Goal: Ask a question: Seek information or help from site administrators or community

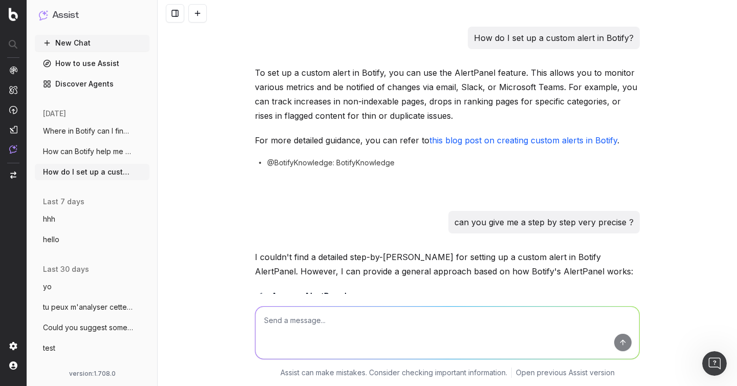
click at [171, 14] on button at bounding box center [175, 13] width 18 height 18
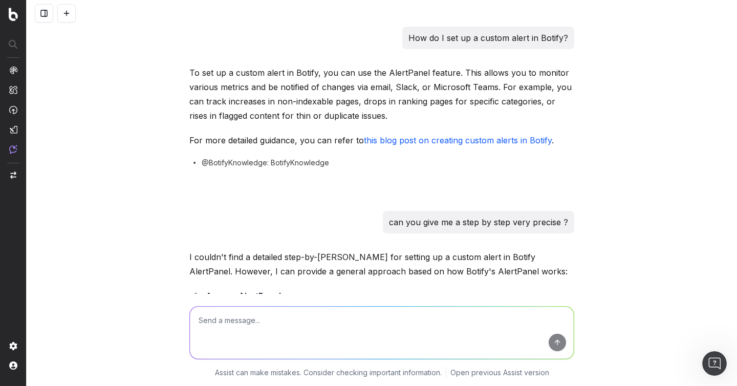
click at [41, 19] on button at bounding box center [44, 13] width 18 height 18
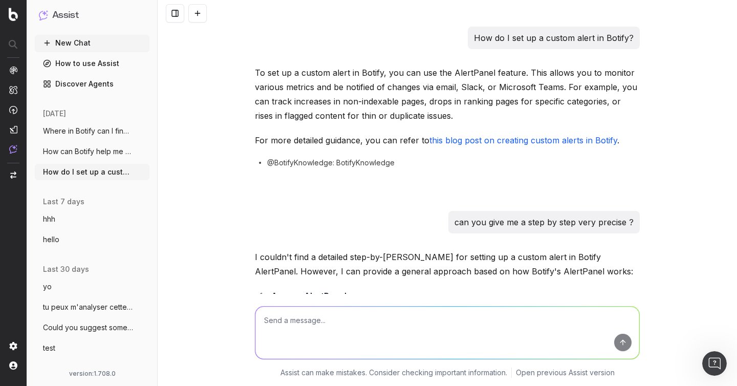
click at [172, 18] on button at bounding box center [175, 13] width 18 height 18
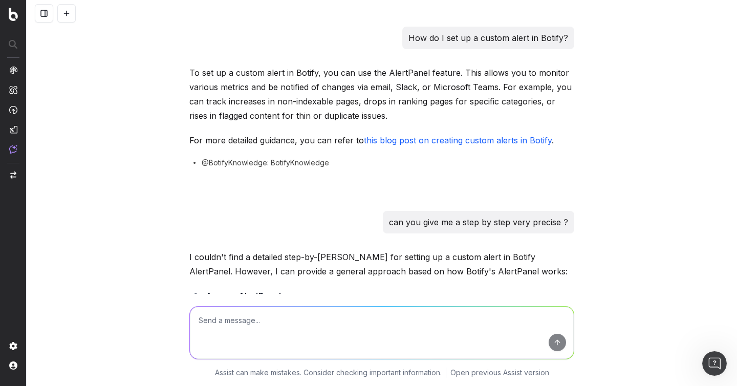
drag, startPoint x: 43, startPoint y: 16, endPoint x: 56, endPoint y: 47, distance: 33.3
click at [43, 17] on button at bounding box center [44, 13] width 18 height 18
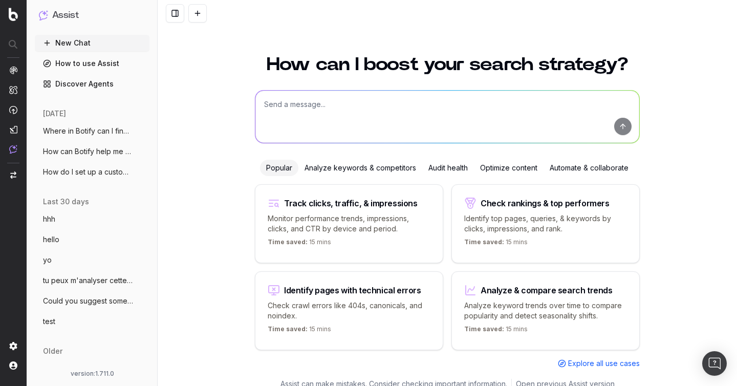
scroll to position [11, 0]
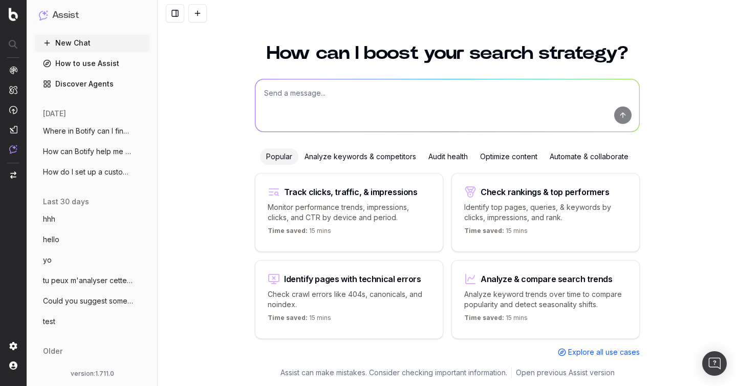
click at [172, 19] on button at bounding box center [175, 13] width 18 height 18
click at [171, 10] on button at bounding box center [175, 13] width 18 height 18
click at [171, 6] on button at bounding box center [175, 13] width 18 height 18
click at [176, 14] on button at bounding box center [175, 13] width 18 height 18
click at [170, 17] on button at bounding box center [175, 13] width 18 height 18
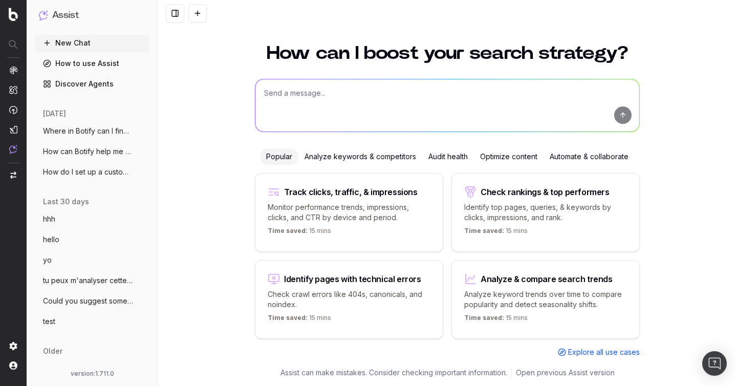
click at [170, 17] on button at bounding box center [175, 13] width 18 height 18
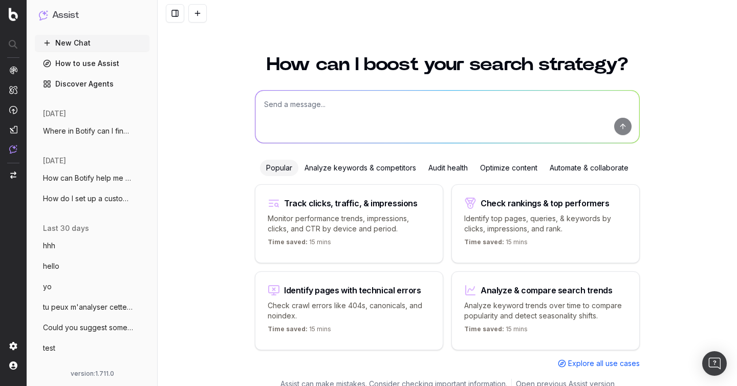
scroll to position [11, 0]
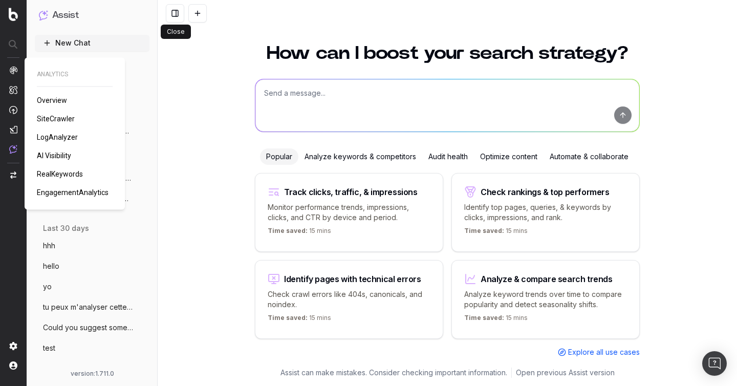
click at [48, 115] on span "SiteCrawler" at bounding box center [56, 119] width 38 height 8
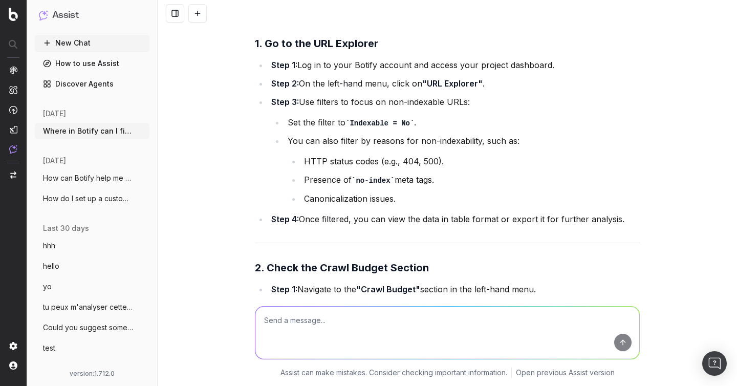
scroll to position [2766, 0]
drag, startPoint x: 350, startPoint y: 136, endPoint x: 411, endPoint y: 137, distance: 60.9
click at [411, 127] on code "Indexable = No" at bounding box center [380, 123] width 69 height 8
copy code "Indexable = No"
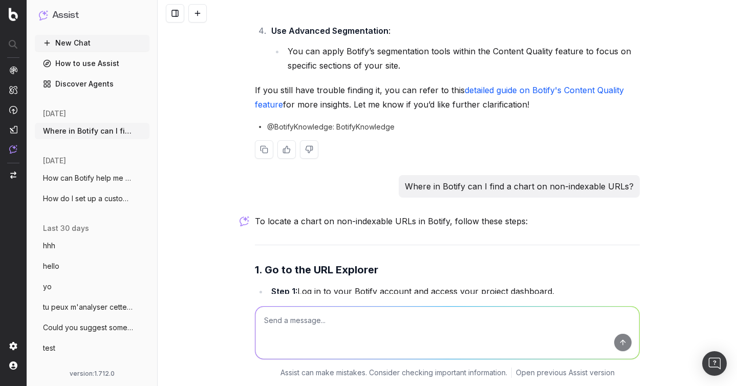
scroll to position [2550, 0]
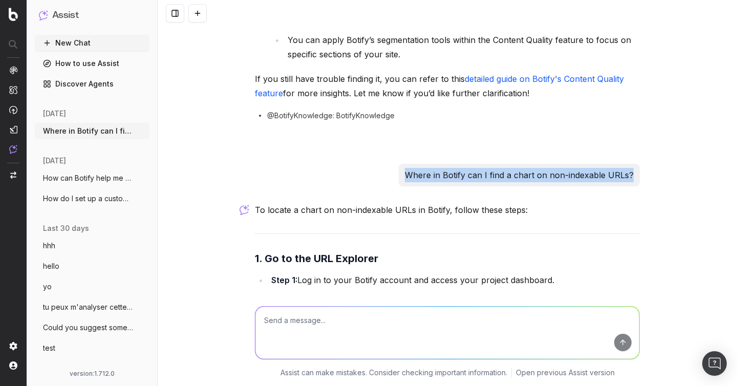
drag, startPoint x: 412, startPoint y: 189, endPoint x: 660, endPoint y: 186, distance: 247.4
click at [660, 186] on div "Where in Botify can I find a chart on content size? I couldn't find a direct an…" at bounding box center [448, 193] width 580 height 386
copy p "Where in Botify can I find a chart on non-indexable URLs?"
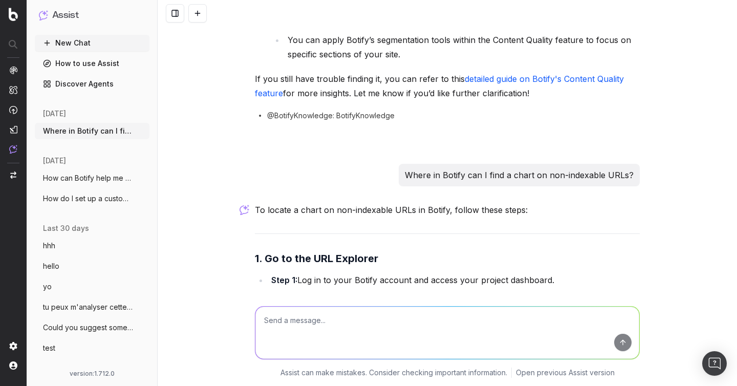
click at [447, 317] on textarea at bounding box center [448, 333] width 384 height 52
paste textarea "Where in Botify can I find a chart on non-indexable URLs?"
type textarea "Where in Botify can I find a chart on non-indexable URLs?"
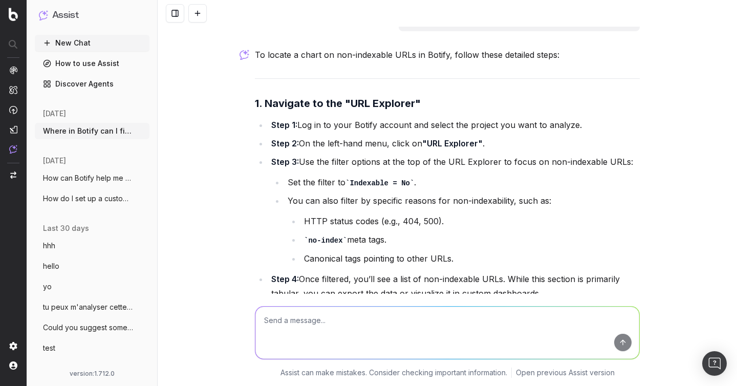
scroll to position [4057, 0]
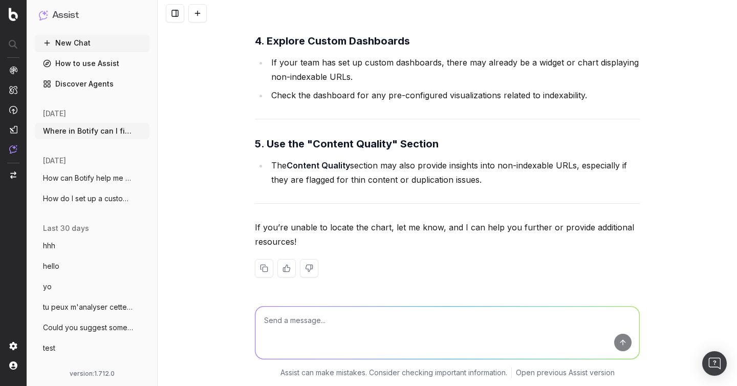
click at [305, 327] on textarea at bounding box center [448, 333] width 384 height 52
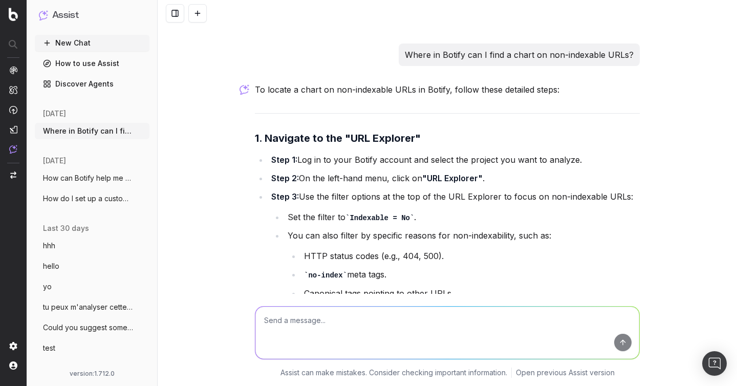
scroll to position [3378, 0]
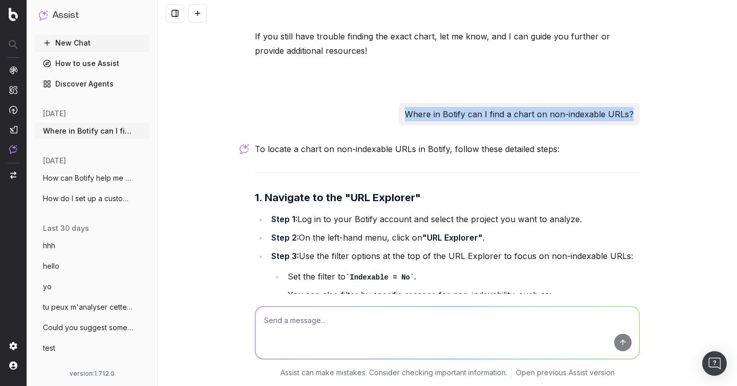
drag, startPoint x: 408, startPoint y: 125, endPoint x: 658, endPoint y: 121, distance: 250.5
click at [659, 121] on div "Where in Botify can I find a chart on content size? I couldn't find a direct an…" at bounding box center [448, 193] width 580 height 386
copy p "Where in Botify can I find a chart on non-indexable URLs?"
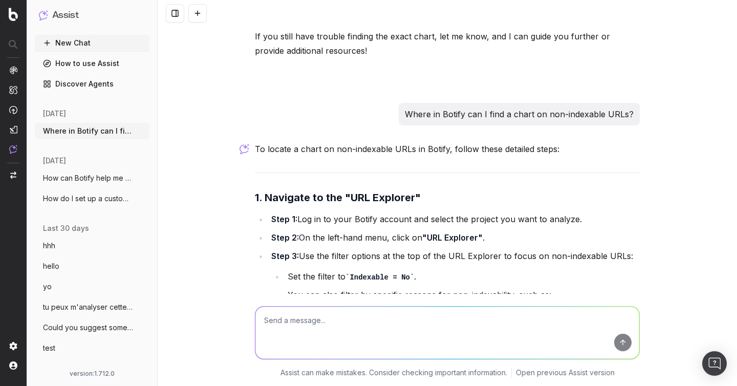
click at [363, 324] on textarea at bounding box center [448, 333] width 384 height 52
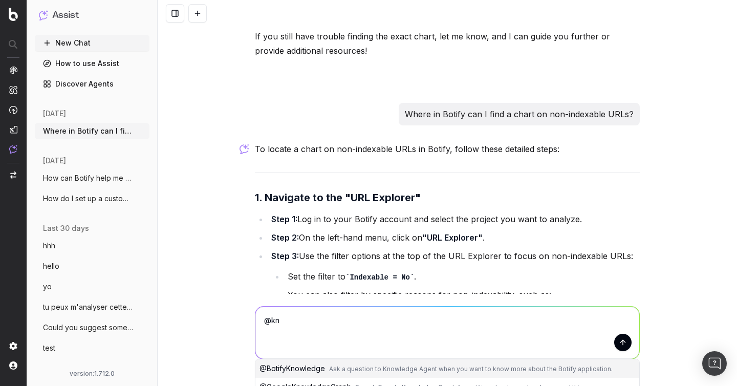
click at [355, 367] on span "Ask a question to Knowledge Agent when you want to know more about the Botify a…" at bounding box center [471, 369] width 284 height 8
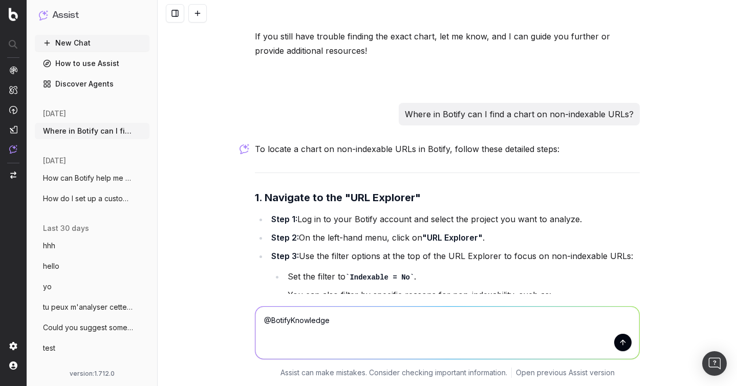
click at [399, 331] on textarea "@BotifyKnowledge" at bounding box center [448, 333] width 384 height 52
paste textarea "Where in Botify can I find a chart on non-indexable URLs?"
type textarea "@BotifyKnowledge Where in Botify can I find a chart on non-indexable URLs?"
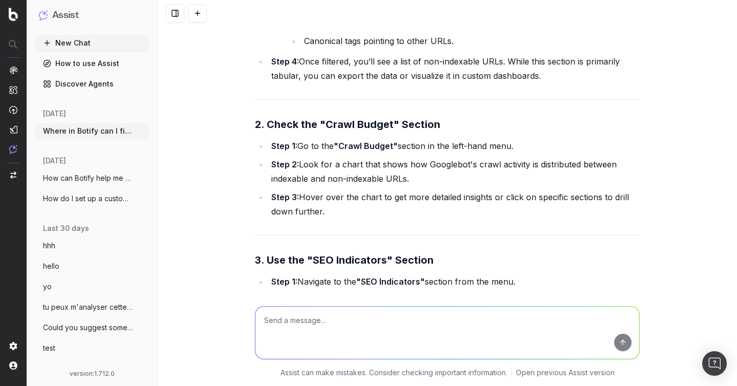
scroll to position [3742, 0]
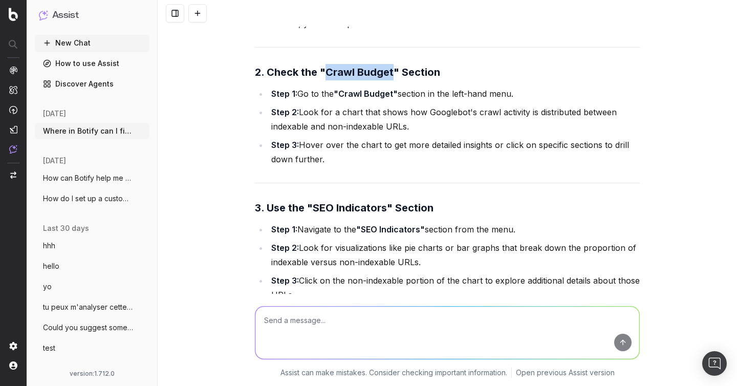
drag, startPoint x: 328, startPoint y: 84, endPoint x: 392, endPoint y: 85, distance: 64.0
click at [392, 78] on strong "2. Check the "Crawl Budget" Section" at bounding box center [347, 72] width 185 height 12
copy strong "Crawl Budget"
click at [392, 78] on strong "2. Check the "Crawl Budget" Section" at bounding box center [347, 72] width 185 height 12
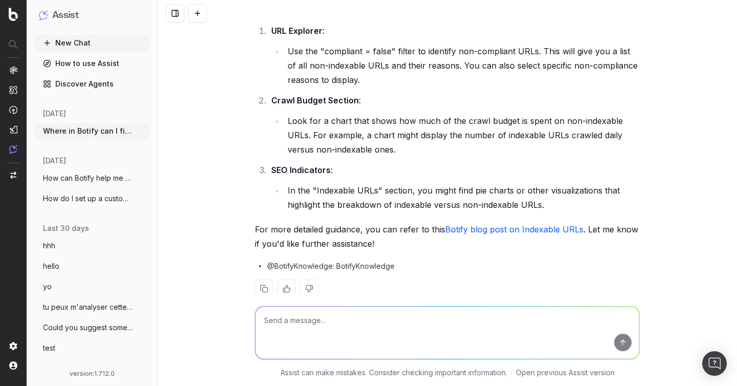
scroll to position [4376, 0]
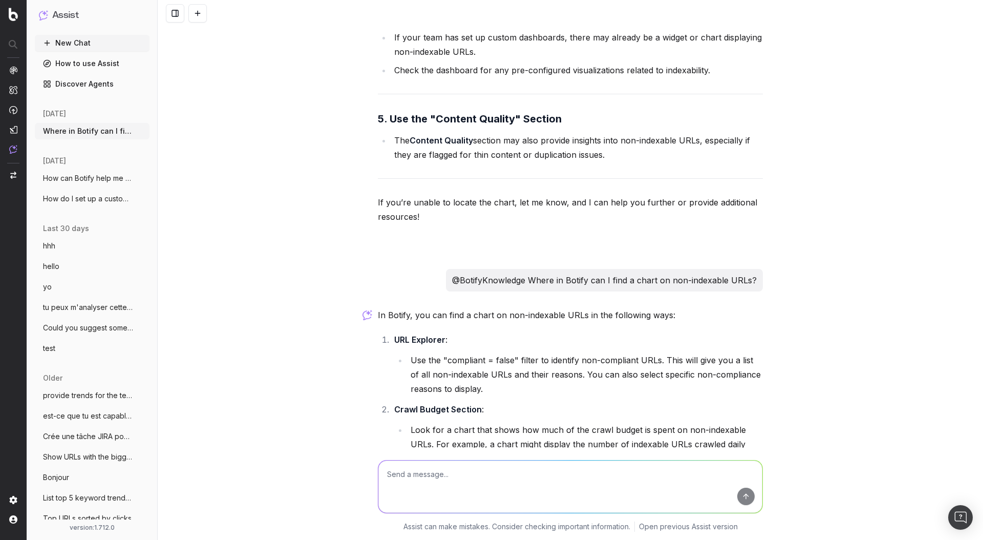
scroll to position [4066, 0]
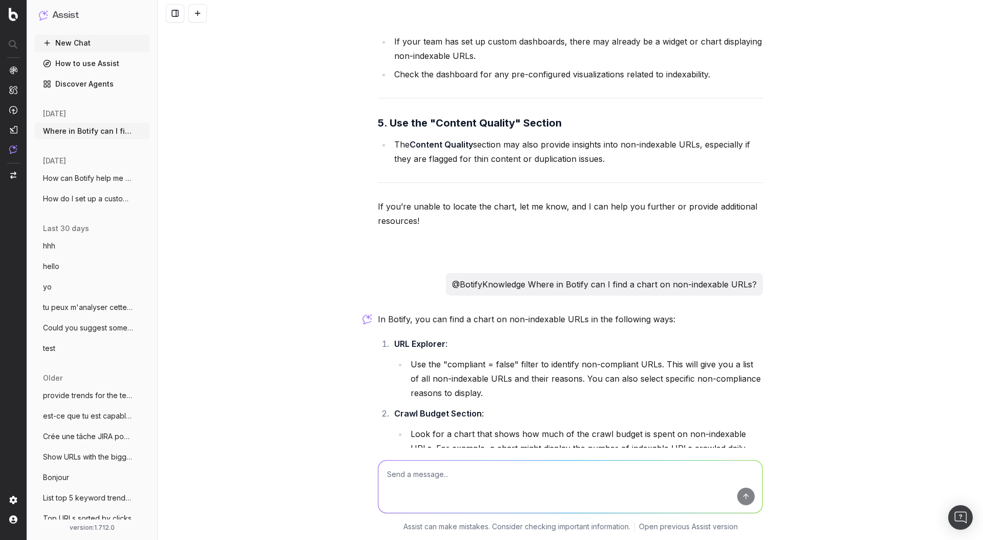
click at [678, 326] on p "In Botify, you can find a chart on non-indexable URLs in the following ways:" at bounding box center [570, 319] width 385 height 14
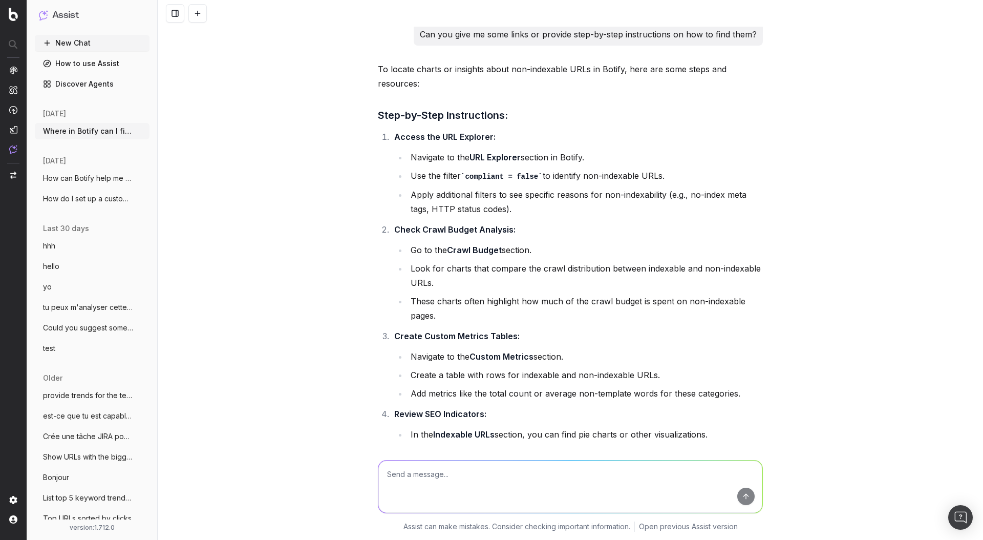
scroll to position [526, 0]
drag, startPoint x: 554, startPoint y: 247, endPoint x: 450, endPoint y: 245, distance: 104.0
click at [450, 245] on li "Go to the Crawl Budget section." at bounding box center [585, 248] width 355 height 14
copy li "Crawl Budget section."
click at [424, 269] on li "Look for charts that compare the crawl distribution between indexable and non-i…" at bounding box center [585, 273] width 355 height 29
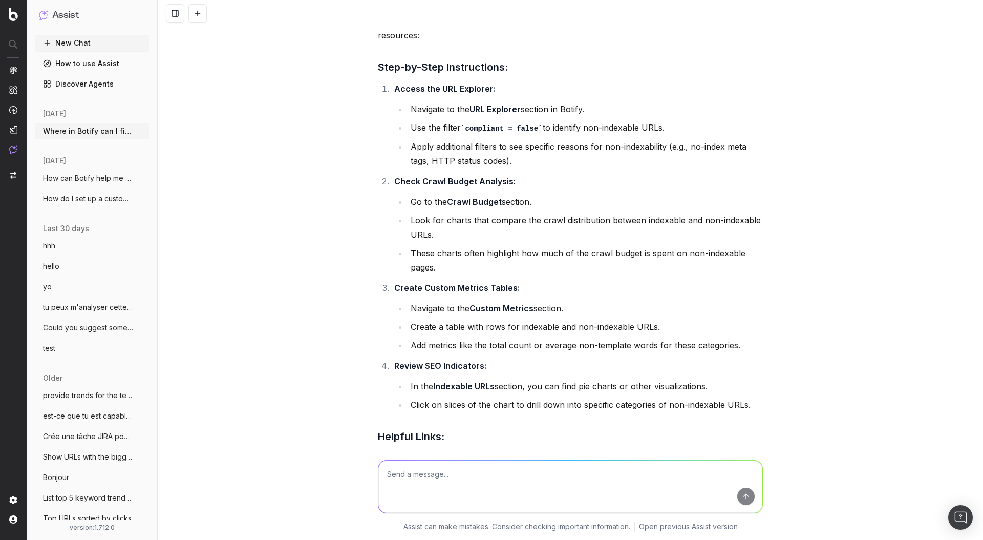
scroll to position [577, 0]
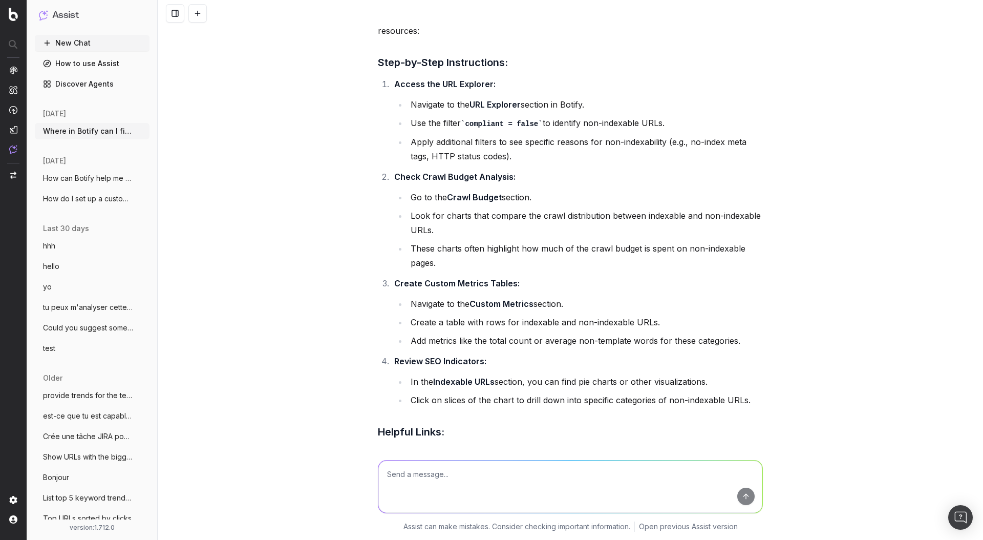
click at [384, 308] on ol "Access the URL Explorer: Navigate to the URL Explorer section in Botify. Use th…" at bounding box center [570, 242] width 385 height 330
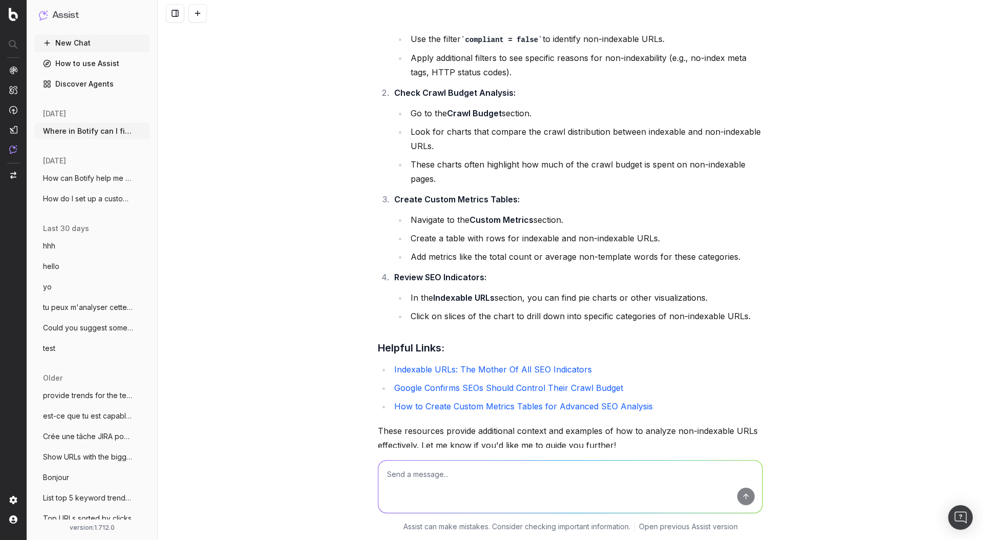
scroll to position [672, 0]
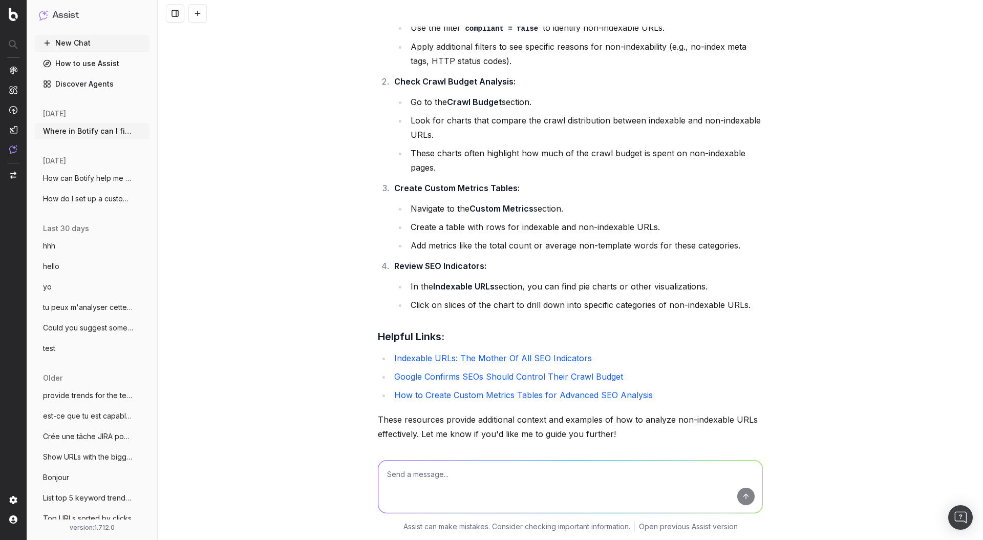
click at [408, 211] on li "Navigate to the Custom Metrics section." at bounding box center [585, 208] width 355 height 14
click at [427, 295] on ul "In the Indexable URLs section, you can find pie charts or other visualizations.…" at bounding box center [578, 295] width 369 height 33
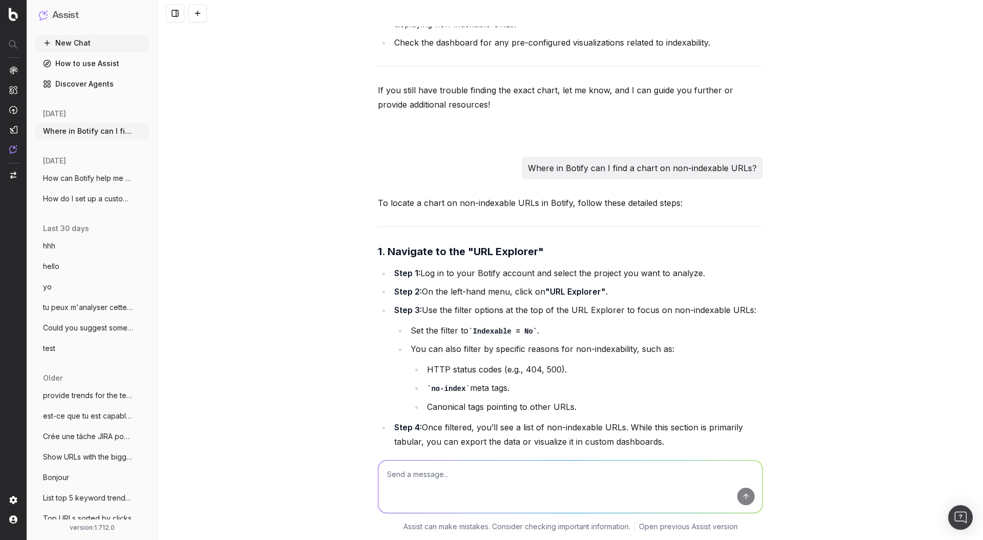
scroll to position [4258, 0]
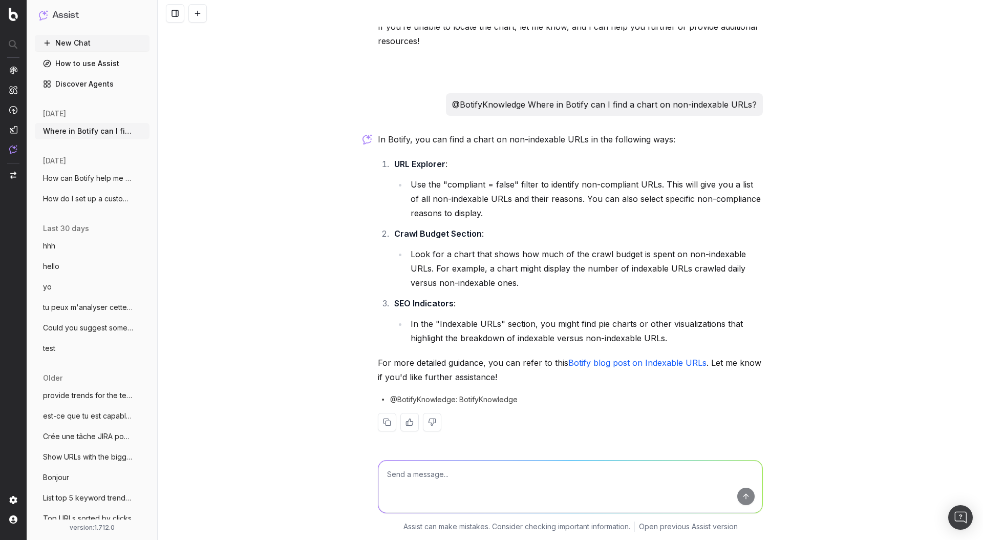
drag, startPoint x: 392, startPoint y: 159, endPoint x: 512, endPoint y: 160, distance: 119.3
click at [512, 160] on li "URL Explorer : Use the "compliant = false" filter to identify non-compliant URL…" at bounding box center [577, 189] width 372 height 64
drag, startPoint x: 390, startPoint y: 234, endPoint x: 548, endPoint y: 234, distance: 158.2
click at [548, 234] on li "Crawl Budget Section : Look for a chart that shows how much of the crawl budget…" at bounding box center [577, 258] width 372 height 64
click at [549, 234] on li "Crawl Budget Section : Look for a chart that shows how much of the crawl budget…" at bounding box center [577, 258] width 372 height 64
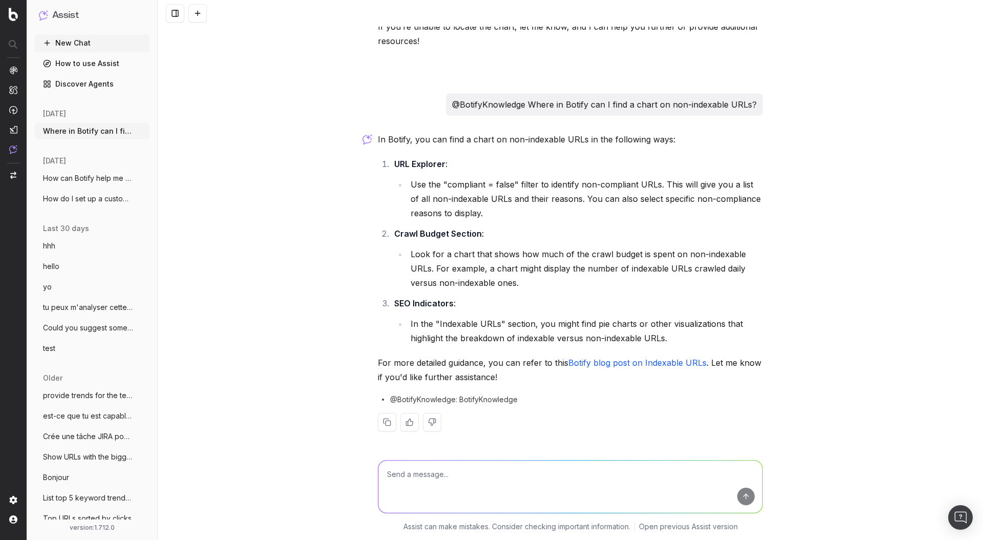
click at [480, 386] on textarea at bounding box center [570, 486] width 384 height 52
drag, startPoint x: 394, startPoint y: 236, endPoint x: 479, endPoint y: 234, distance: 85.0
click at [479, 234] on strong "Crawl Budget Section" at bounding box center [438, 233] width 88 height 10
copy strong "Crawl Budget Section"
click at [470, 386] on textarea "I don't find the" at bounding box center [570, 486] width 384 height 52
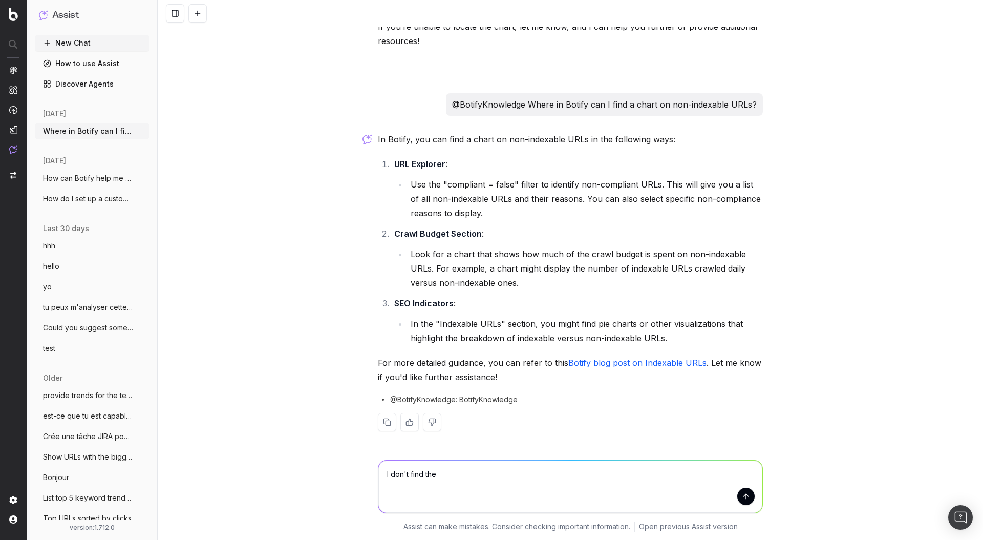
paste textarea "Crawl Budget Section"
drag, startPoint x: 394, startPoint y: 304, endPoint x: 450, endPoint y: 303, distance: 55.3
click at [450, 303] on strong "SEO Indicators" at bounding box center [423, 303] width 59 height 10
drag, startPoint x: 434, startPoint y: 324, endPoint x: 531, endPoint y: 322, distance: 96.8
click at [531, 322] on li "In the "Indexable URLs" section, you might find pie charts or other visualizati…" at bounding box center [585, 330] width 355 height 29
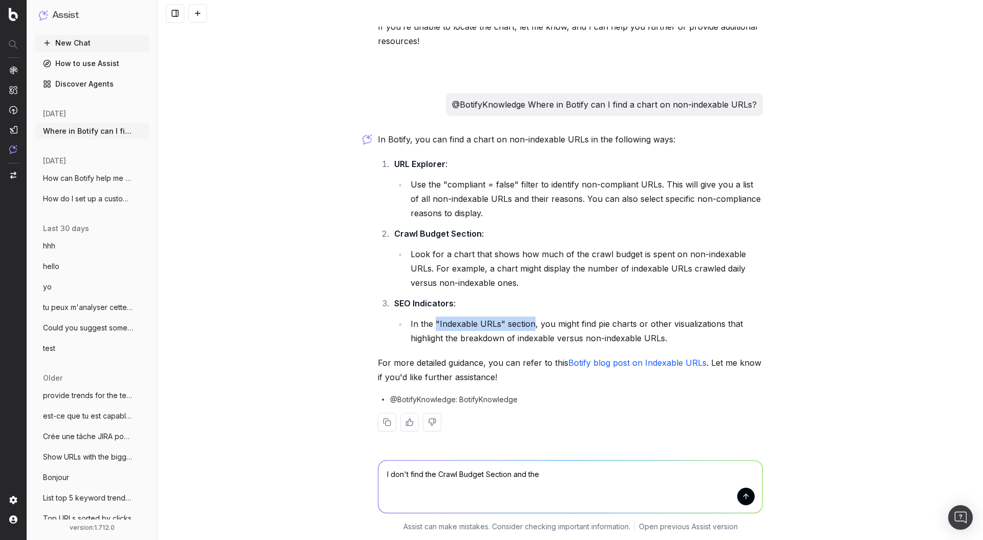
copy li ""Indexable URLs" section"
click at [573, 386] on textarea "I don't find the Crawl Budget Section and the" at bounding box center [570, 486] width 384 height 52
paste textarea ""Indexable URLs" section"
click at [380, 386] on textarea "I don't find the Crawl Budget Section and the "Indexable URLs" section. Can you…" at bounding box center [570, 486] width 384 height 52
drag, startPoint x: 396, startPoint y: 475, endPoint x: 412, endPoint y: 515, distance: 42.8
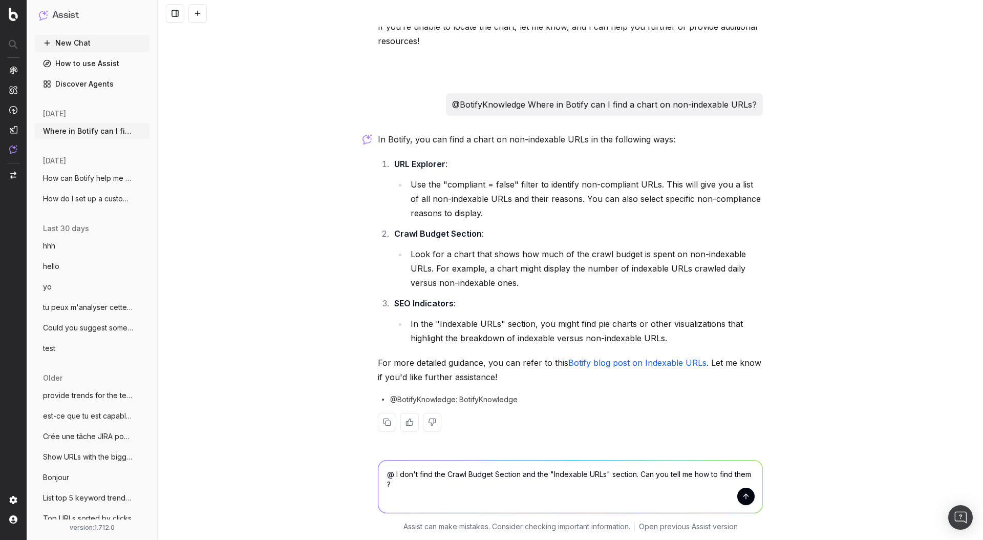
click at [412, 386] on div "@ I don't find the Crawl Budget Section and the "Indexable URLs" section. Can y…" at bounding box center [570, 485] width 393 height 74
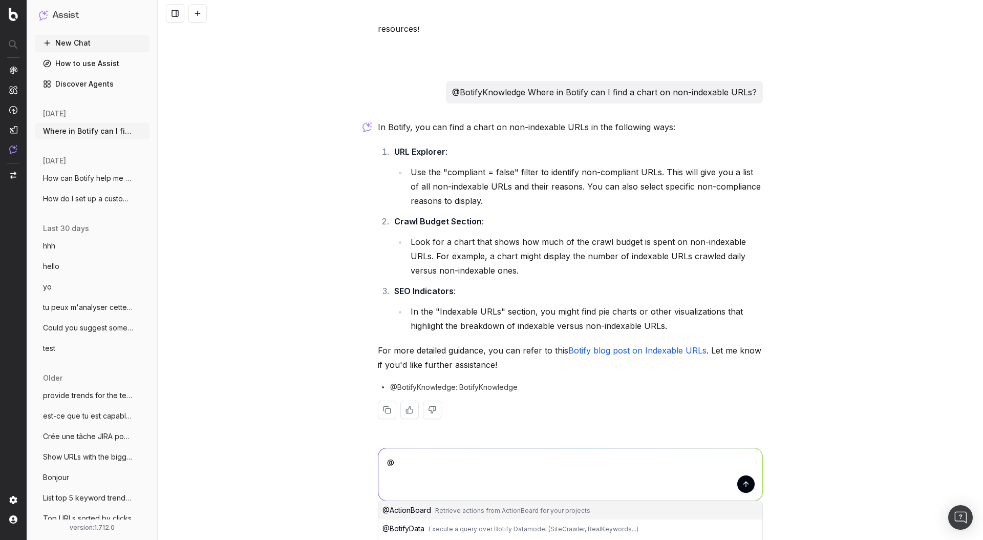
scroll to position [4346, 0]
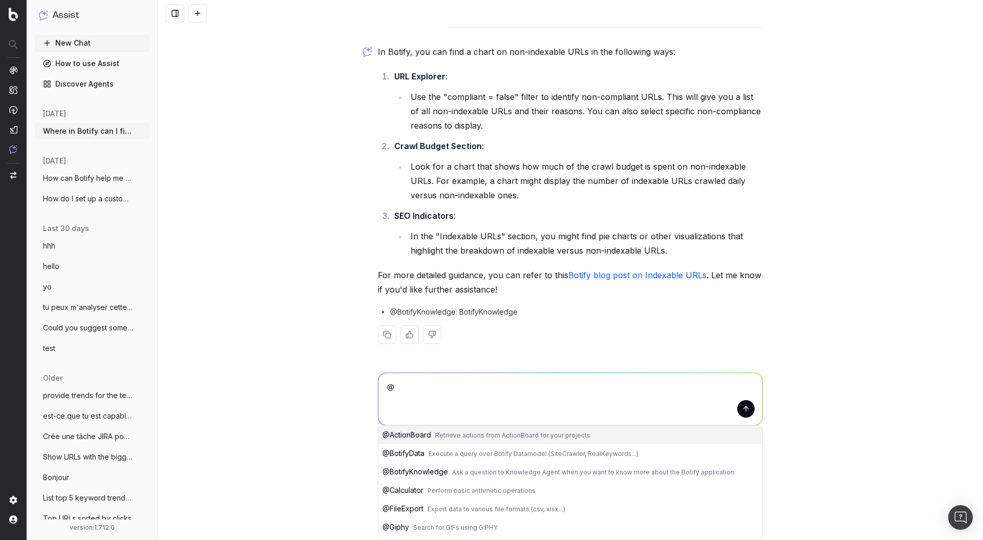
click at [429, 386] on button "@ BotifyKnowledge Ask a question to Knowledge Agent when you want to know more …" at bounding box center [570, 471] width 384 height 18
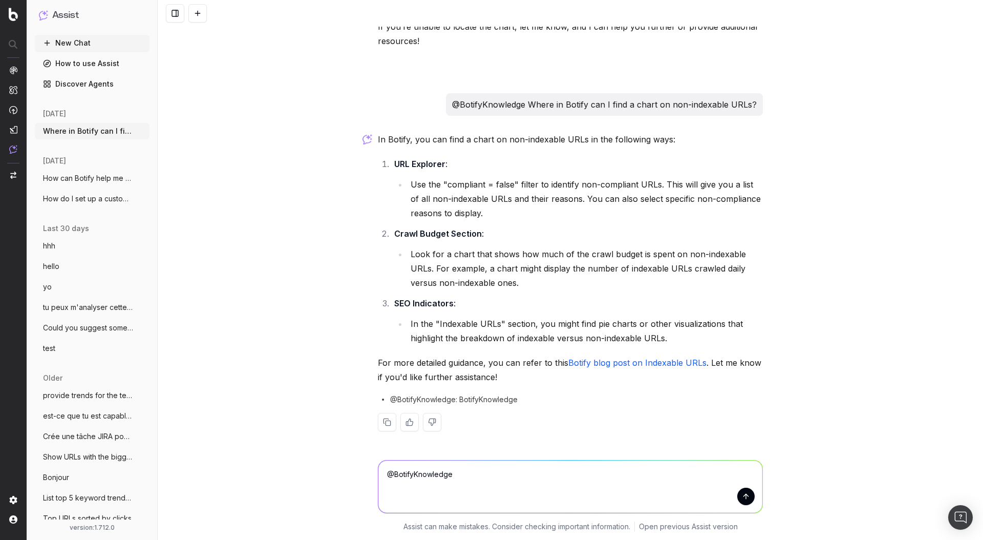
scroll to position [4258, 0]
click at [515, 386] on textarea "@BotifyKnowledge" at bounding box center [570, 486] width 384 height 52
paste textarea "I don't find the Crawl Budget Section and the "Indexable URLs" section. Can you…"
type textarea "@BotifyKnowledge I don't find the Crawl Budget Section and the "Indexable URLs"…"
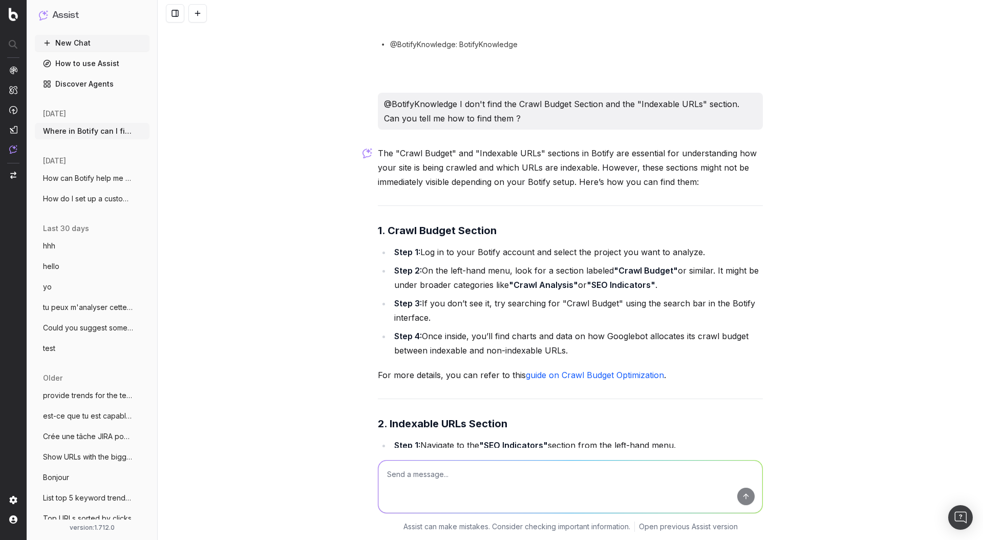
scroll to position [4614, 0]
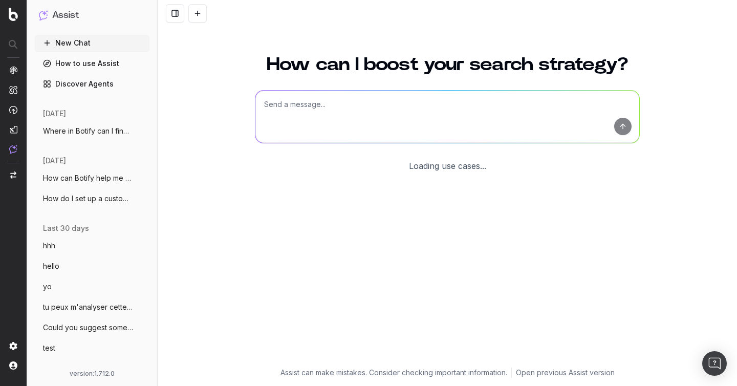
scroll to position [11, 0]
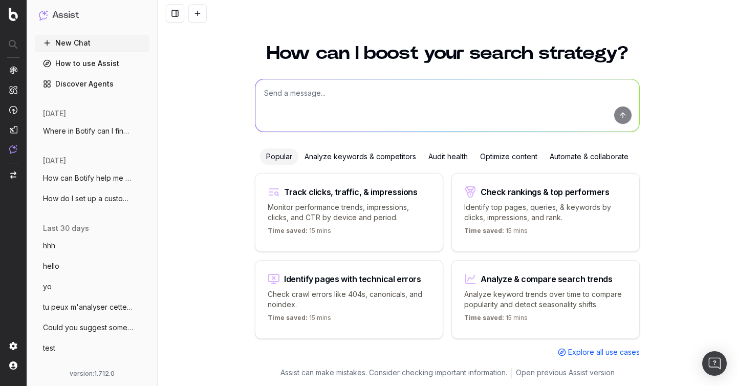
click at [59, 130] on span "Where in Botify can I find a chart on co" at bounding box center [88, 131] width 90 height 10
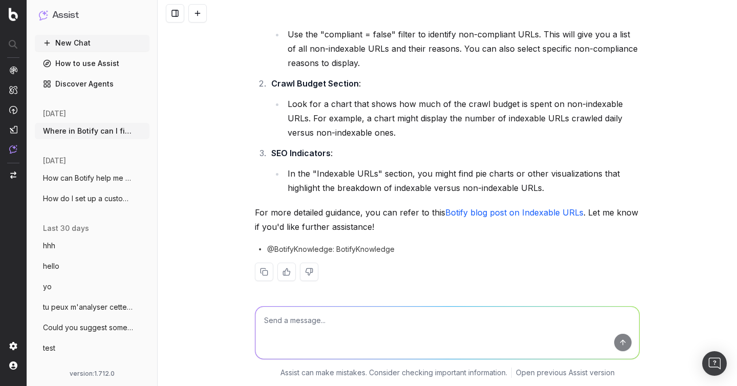
scroll to position [4401, 0]
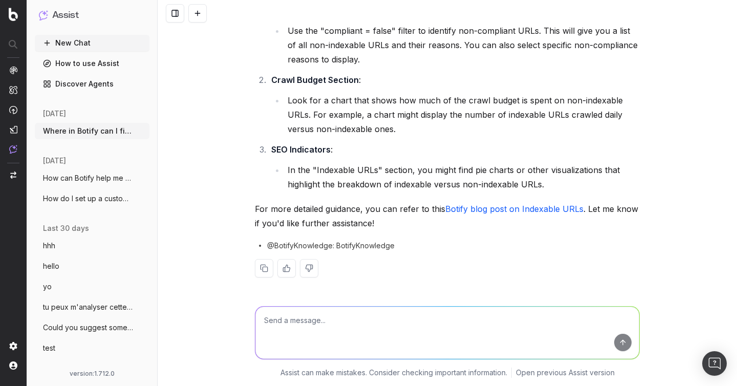
click at [333, 337] on textarea at bounding box center [448, 333] width 384 height 52
type textarea "can you give me as step by step"
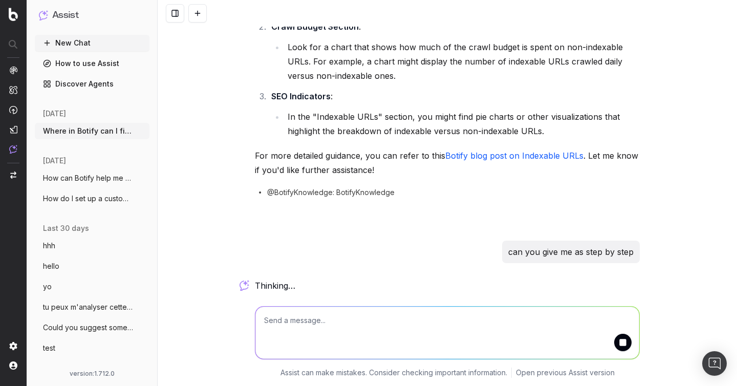
scroll to position [4475, 0]
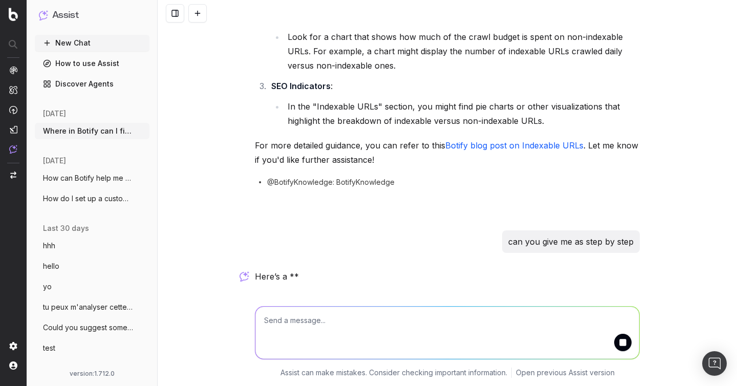
click at [301, 288] on div "Here’s a **" at bounding box center [447, 281] width 385 height 25
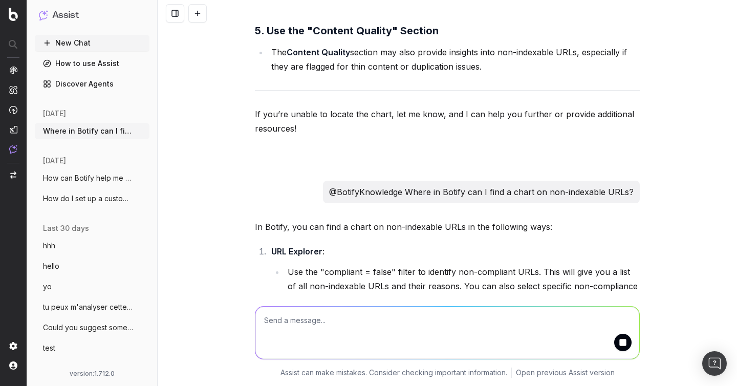
scroll to position [4153, 0]
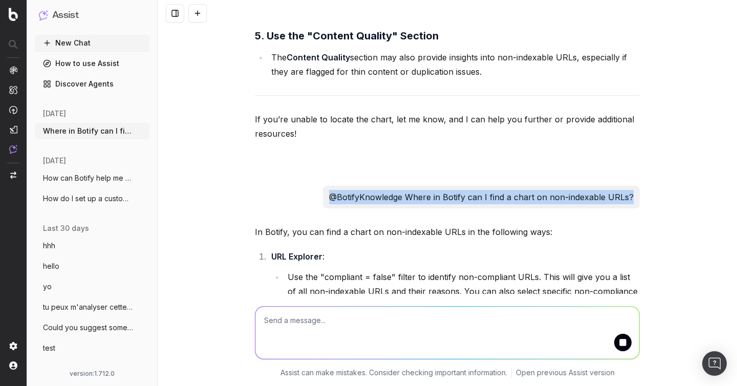
drag, startPoint x: 333, startPoint y: 210, endPoint x: 639, endPoint y: 210, distance: 305.7
click at [639, 208] on div "@BotifyKnowledge Where in Botify can I find a chart on non-indexable URLs?" at bounding box center [481, 197] width 317 height 23
copy p "@BotifyKnowledge Where in Botify can I find a chart on non-indexable URLs?"
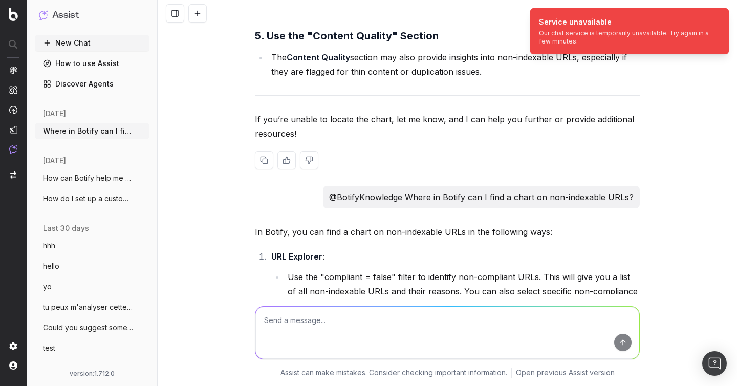
click at [536, 134] on p "If you’re unable to locate the chart, let me know, and I can help you further o…" at bounding box center [447, 126] width 385 height 29
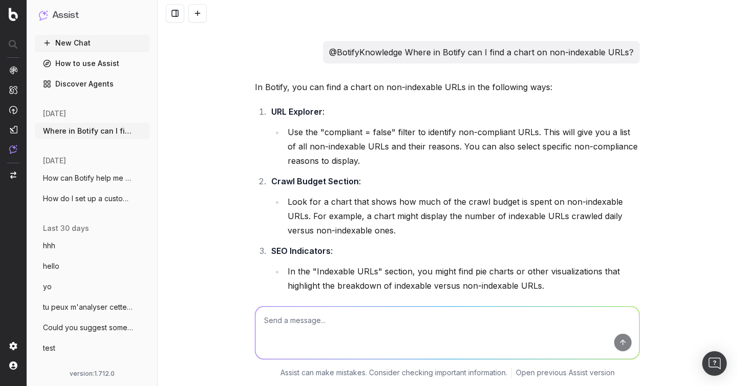
scroll to position [4293, 0]
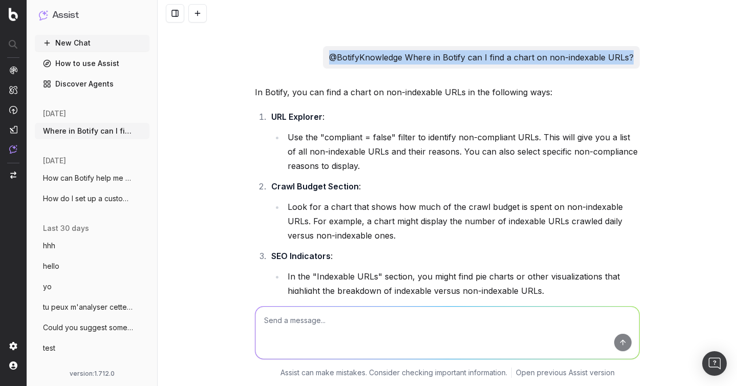
drag, startPoint x: 333, startPoint y: 69, endPoint x: 633, endPoint y: 69, distance: 300.6
click at [633, 69] on div "@BotifyKnowledge Where in Botify can I find a chart on non-indexable URLs?" at bounding box center [481, 57] width 317 height 23
copy p "@BotifyKnowledge Where in Botify can I find a chart on non-indexable URLs?"
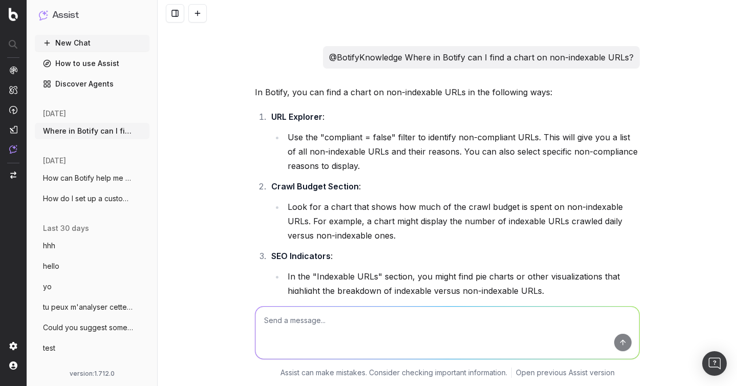
click at [418, 327] on textarea at bounding box center [448, 333] width 384 height 52
paste textarea "@BotifyKnowledge Where in Botify can I find a chart on non-indexable URLs?"
click at [524, 322] on textarea "@BotifyKnowledge Where in Botify can I find a chart on non-indexable URLs?" at bounding box center [448, 333] width 384 height 52
type textarea "@BotifyKnowledge Where in Botify can I find a chart on non-indexable URLs? tell…"
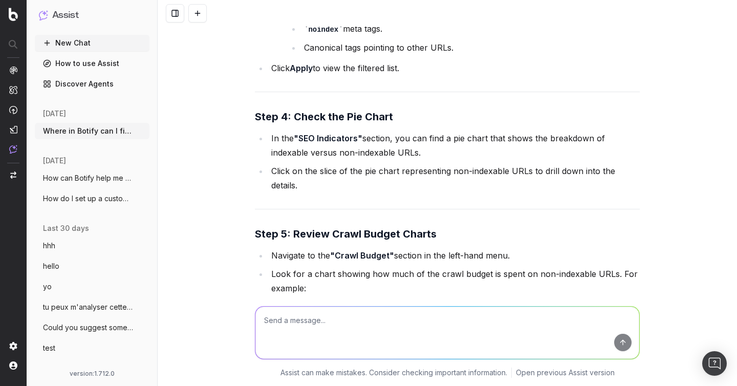
scroll to position [5604, 0]
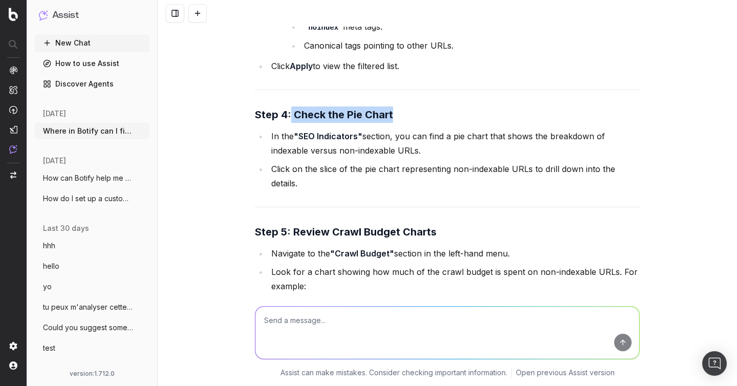
drag, startPoint x: 392, startPoint y: 126, endPoint x: 292, endPoint y: 124, distance: 100.4
click at [292, 123] on h3 "Step 4: Check the Pie Chart" at bounding box center [447, 115] width 385 height 16
copy strong "Check the Pie Chart"
click at [272, 73] on li "Click Apply to view the filtered list." at bounding box center [454, 66] width 372 height 14
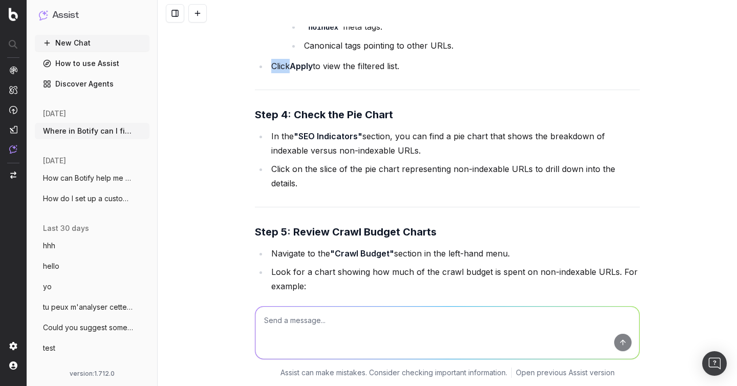
scroll to position [5628, 0]
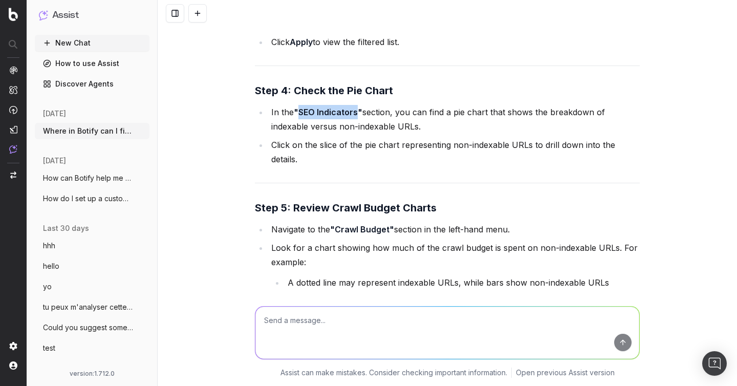
drag, startPoint x: 300, startPoint y: 123, endPoint x: 359, endPoint y: 124, distance: 59.4
click at [359, 117] on strong ""SEO Indicators"" at bounding box center [328, 112] width 69 height 10
drag, startPoint x: 295, startPoint y: 121, endPoint x: 391, endPoint y: 125, distance: 95.3
click at [391, 125] on li "In the "SEO Indicators" section, you can find a pie chart that shows the breakd…" at bounding box center [454, 119] width 372 height 29
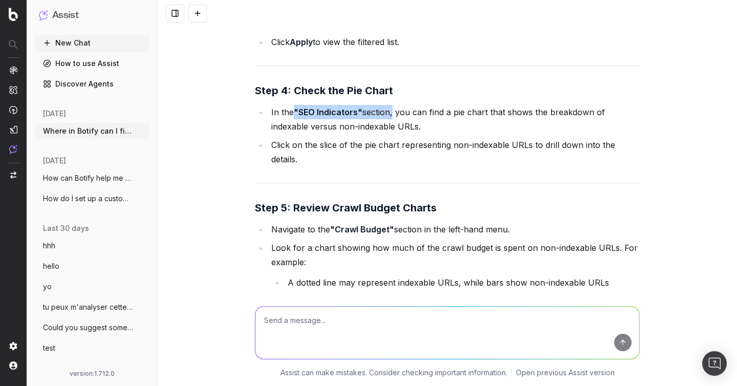
copy li ""SEO Indicators" section"
click at [225, 122] on div "Where in Botify can I find a chart on content size? I couldn't find a direct an…" at bounding box center [448, 193] width 580 height 386
click at [93, 198] on span "How do I set up a custom alert in Botify" at bounding box center [88, 199] width 90 height 10
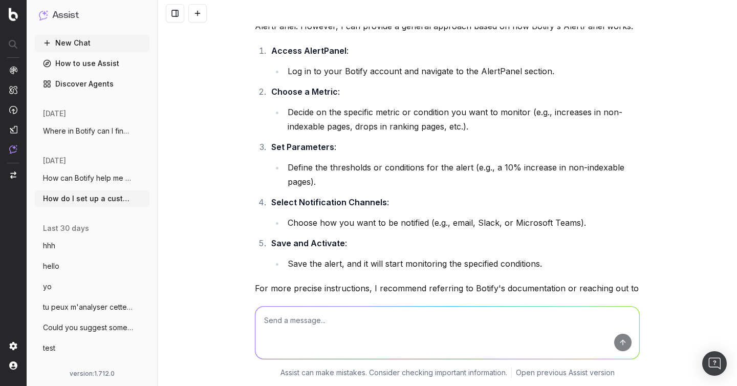
scroll to position [243, 0]
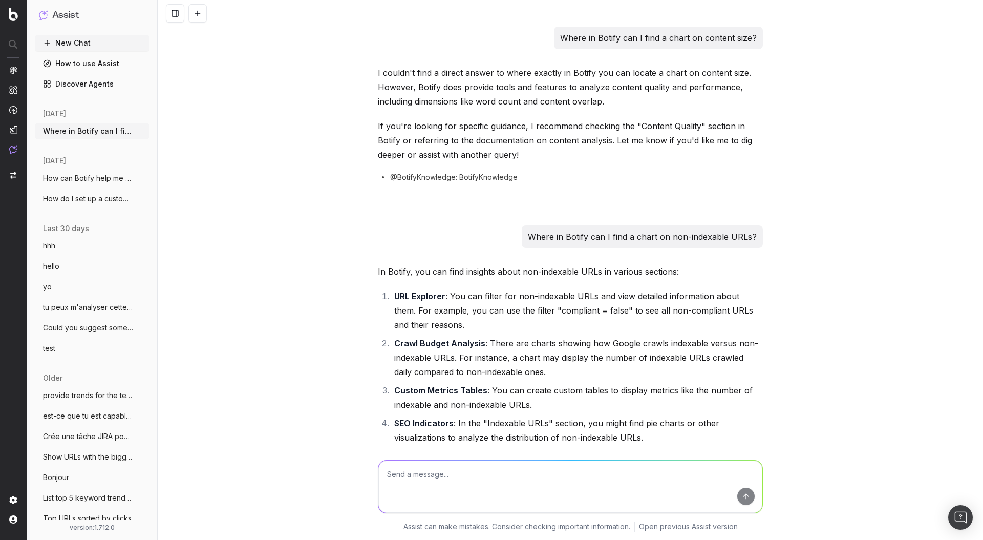
scroll to position [6305, 0]
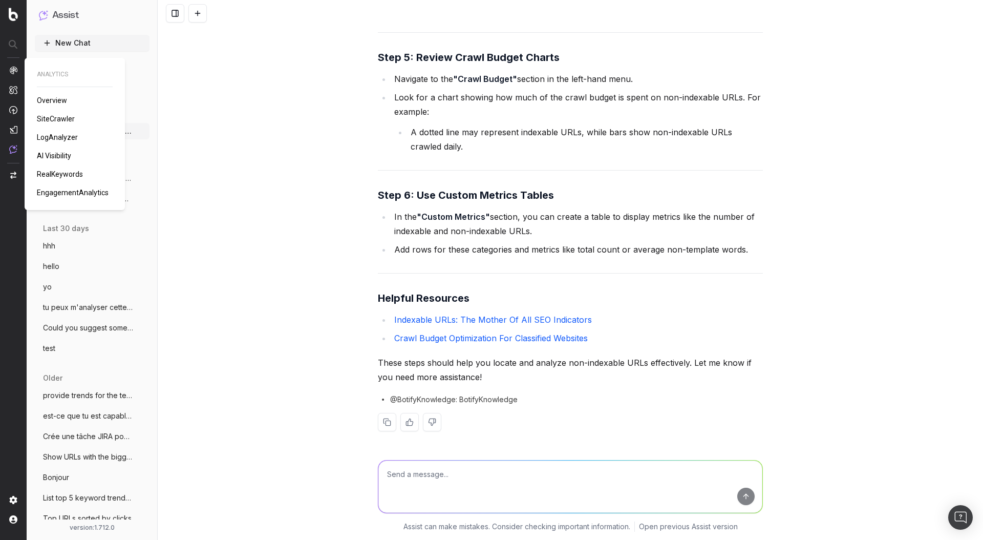
click at [57, 118] on span "SiteCrawler" at bounding box center [56, 119] width 38 height 8
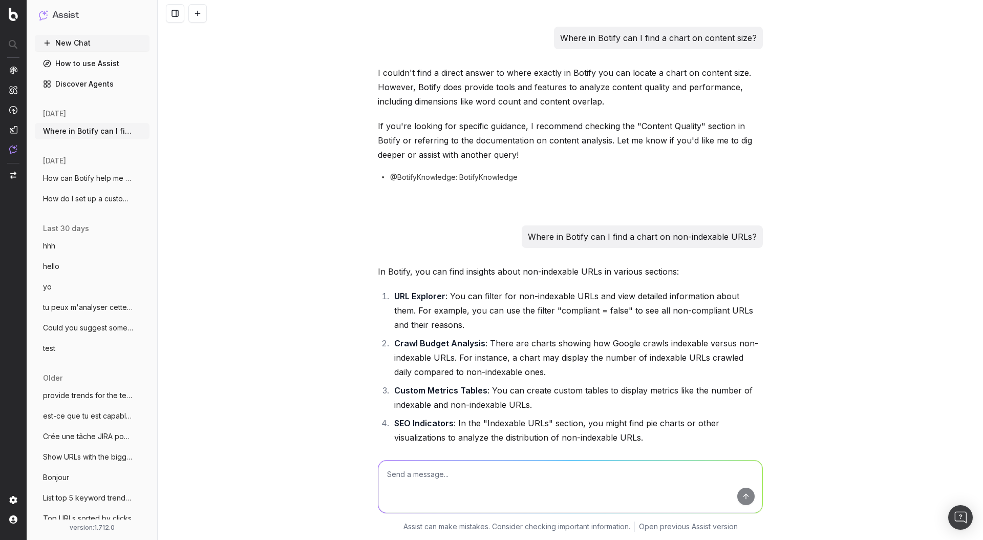
scroll to position [6953, 0]
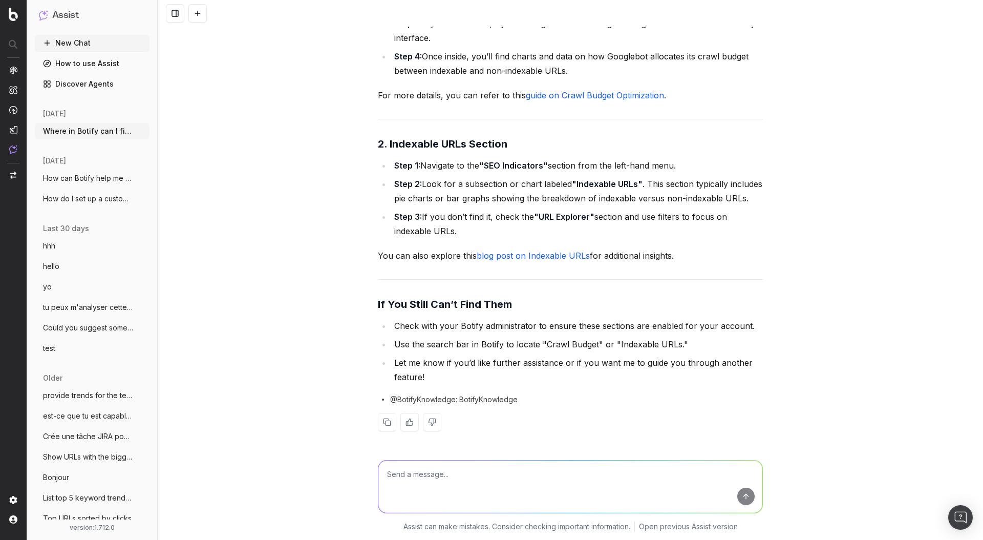
click at [447, 462] on textarea at bounding box center [570, 486] width 384 height 52
click at [455, 474] on textarea at bounding box center [570, 486] width 384 height 52
click at [87, 182] on span "How can Botify help me set up my sitemap" at bounding box center [88, 178] width 90 height 10
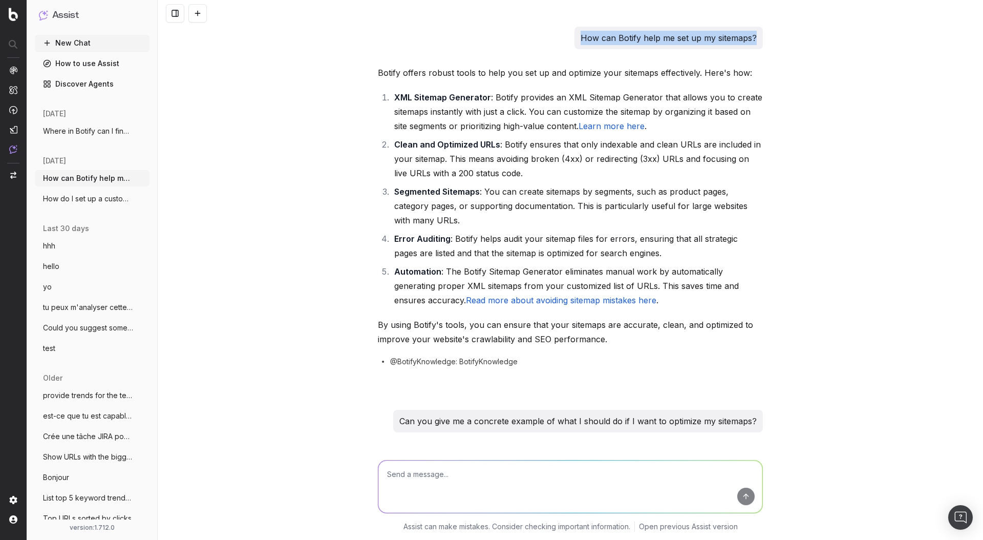
drag, startPoint x: 581, startPoint y: 40, endPoint x: 754, endPoint y: 45, distance: 173.2
click at [754, 46] on div "How can Botify help me set up my sitemaps?" at bounding box center [669, 38] width 188 height 23
copy p "How can Botify help me set up my sitemaps?"
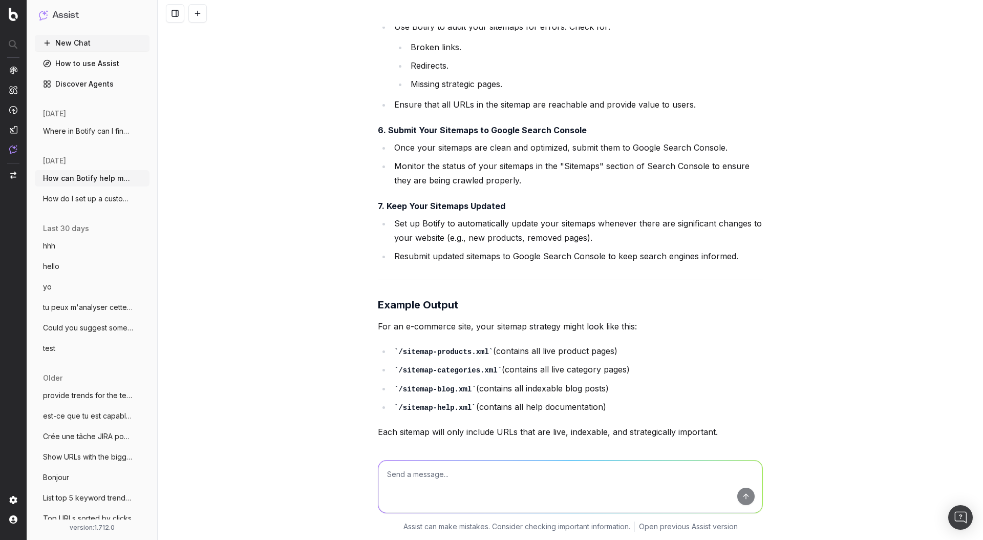
scroll to position [1158, 0]
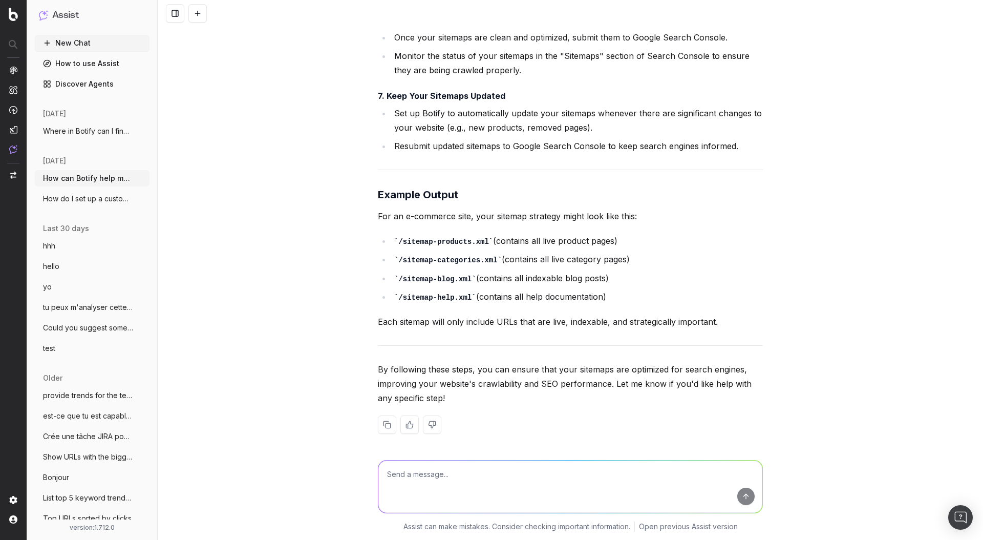
click at [82, 200] on span "How do I set up a custom alert in Botify" at bounding box center [88, 199] width 90 height 10
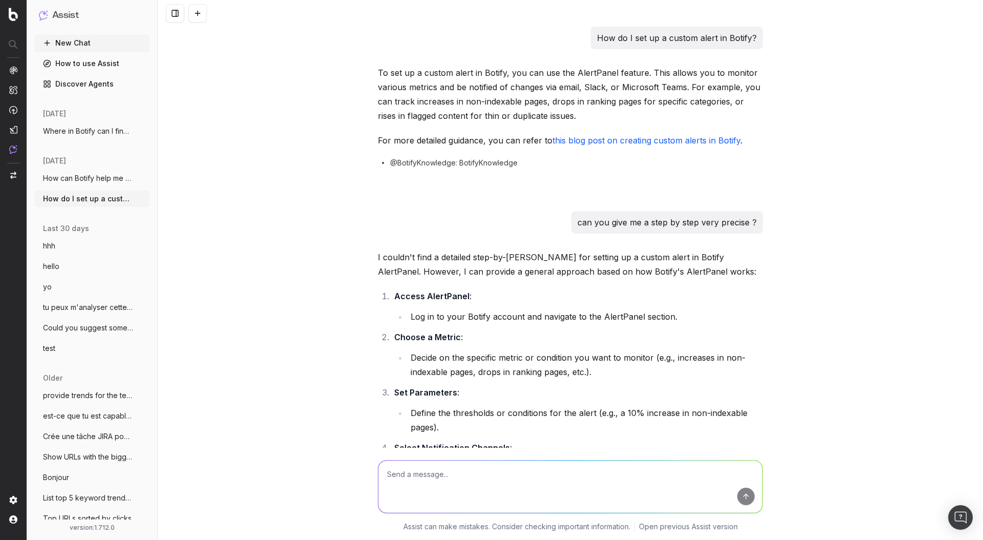
drag, startPoint x: 599, startPoint y: 37, endPoint x: 791, endPoint y: 37, distance: 192.0
click at [791, 37] on div "How do I set up a custom alert in Botify? To set up a custom alert in Botify, y…" at bounding box center [571, 270] width 826 height 540
drag, startPoint x: 785, startPoint y: 37, endPoint x: 756, endPoint y: 37, distance: 28.2
click at [756, 37] on div "How do I set up a custom alert in Botify? To set up a custom alert in Botify, y…" at bounding box center [571, 270] width 826 height 540
copy p "How do I set up a custom alert in Botify?"
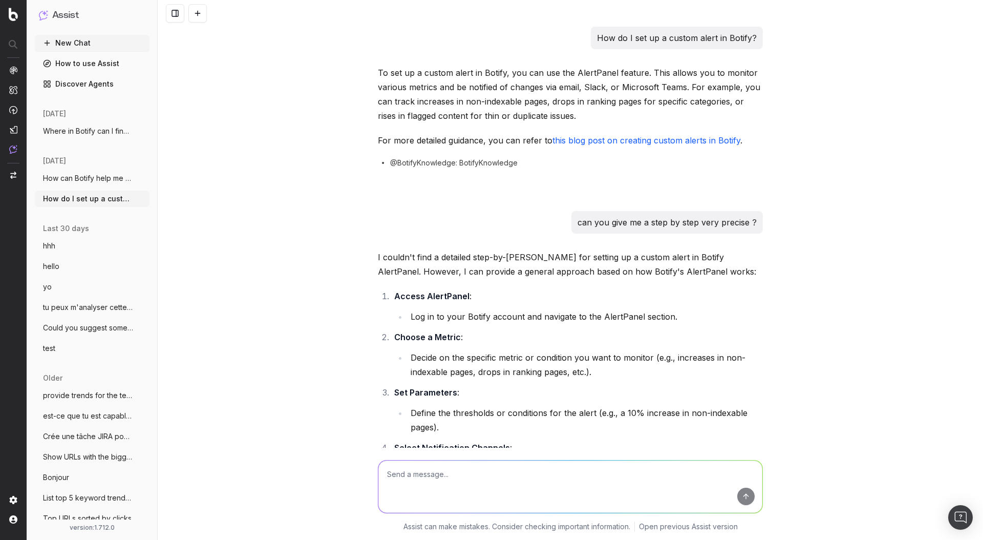
click at [586, 464] on textarea at bounding box center [570, 486] width 384 height 52
click at [545, 491] on textarea at bounding box center [570, 486] width 384 height 52
click at [485, 521] on span "Ask a question to Knowledge Agent when you want to know more about the Botify a…" at bounding box center [594, 520] width 284 height 8
click at [465, 485] on textarea "@BotifyKnowledge" at bounding box center [570, 486] width 384 height 52
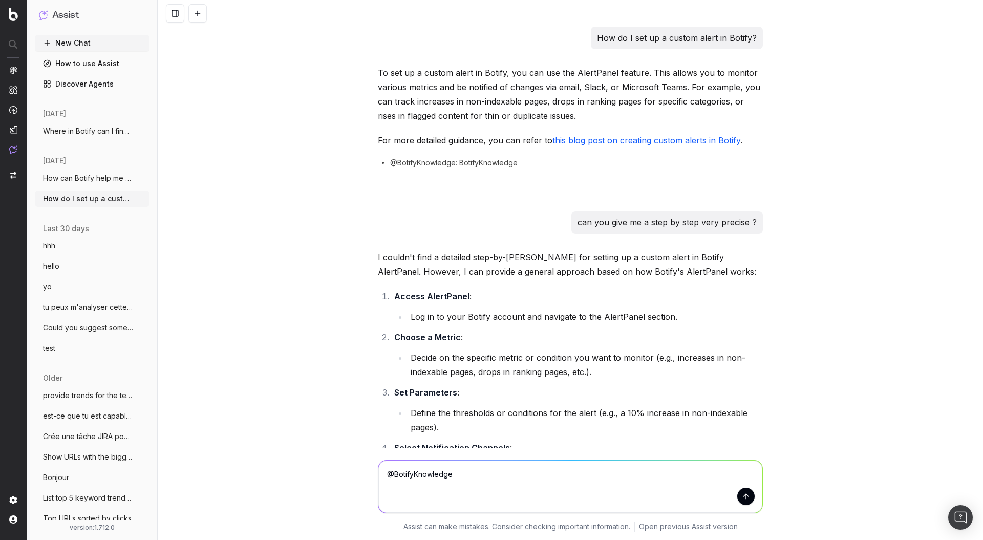
paste textarea "How do I set up a custom alert in Botify?"
type textarea "@BotifyKnowledge How do I set up a custom alert in Botify?"
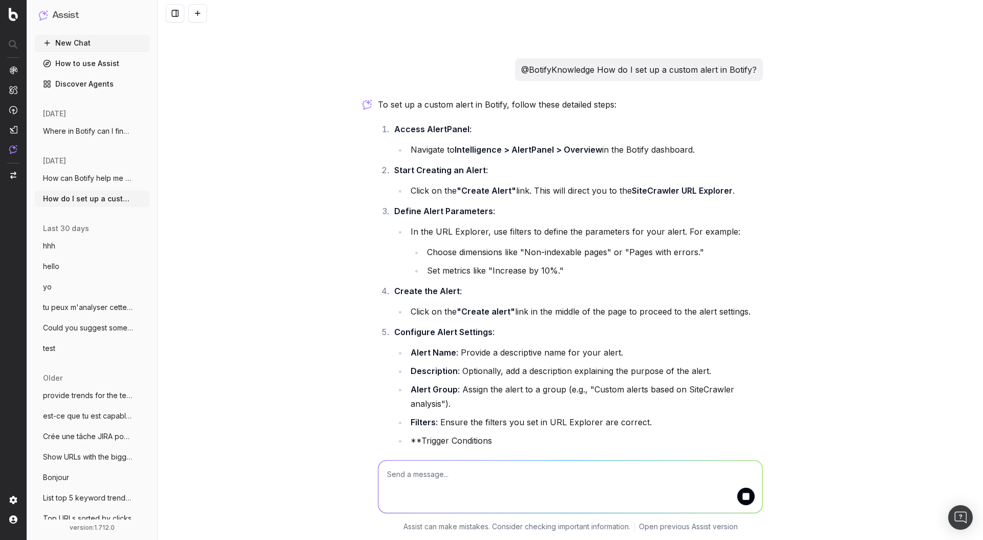
scroll to position [1742, 0]
click at [72, 45] on button "New Chat" at bounding box center [92, 43] width 115 height 16
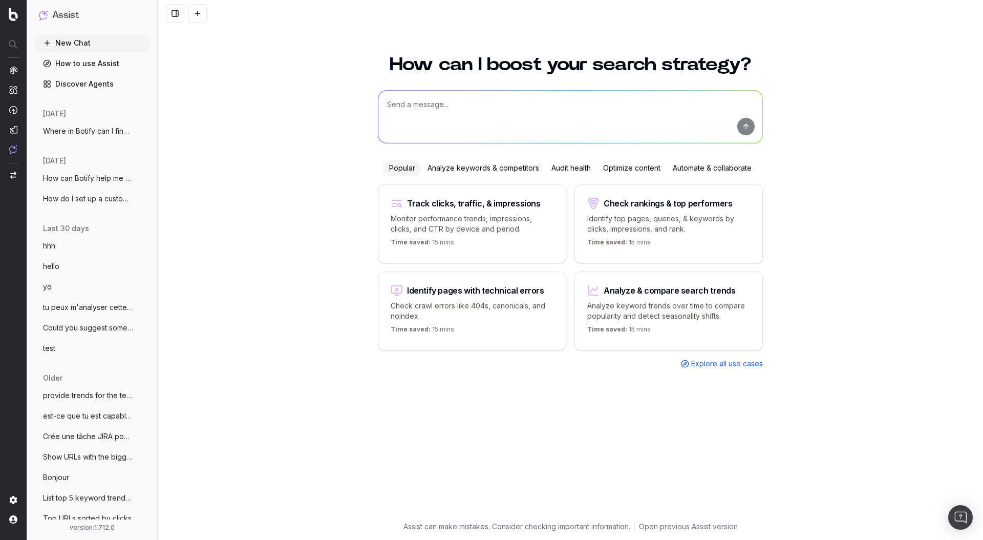
click at [78, 180] on span "How can Botify help me set up my sitemap" at bounding box center [88, 178] width 90 height 10
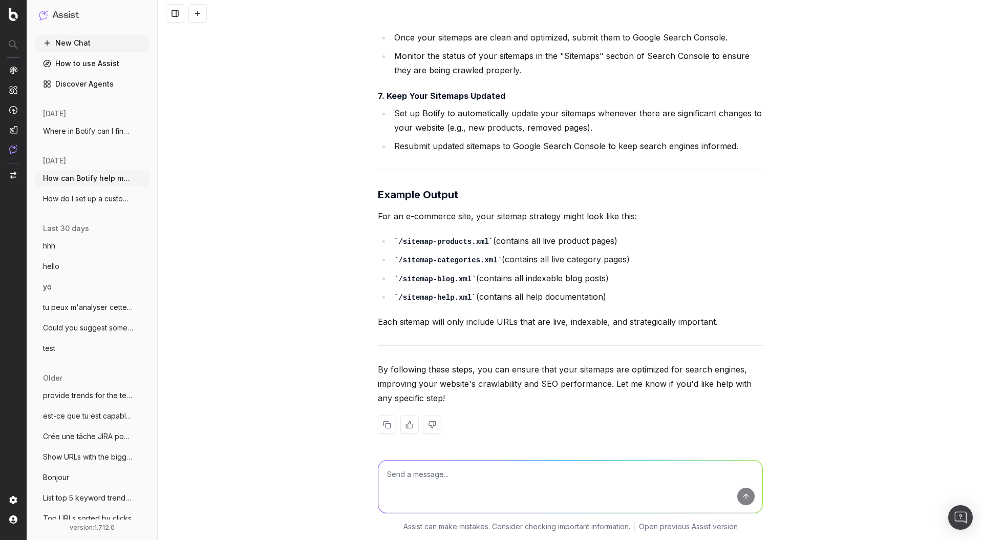
click at [71, 126] on span "Where in Botify can I find a chart on co" at bounding box center [88, 131] width 90 height 10
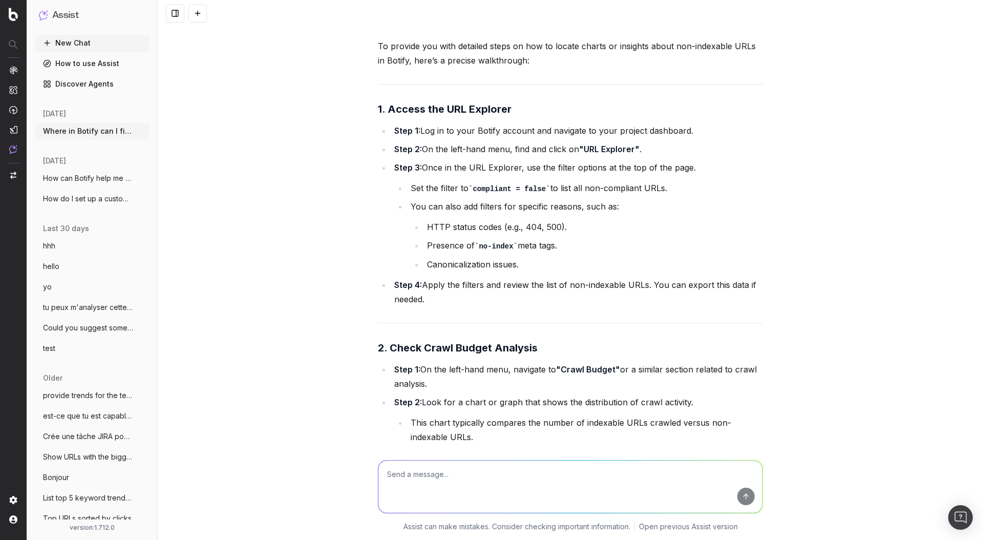
scroll to position [6953, 0]
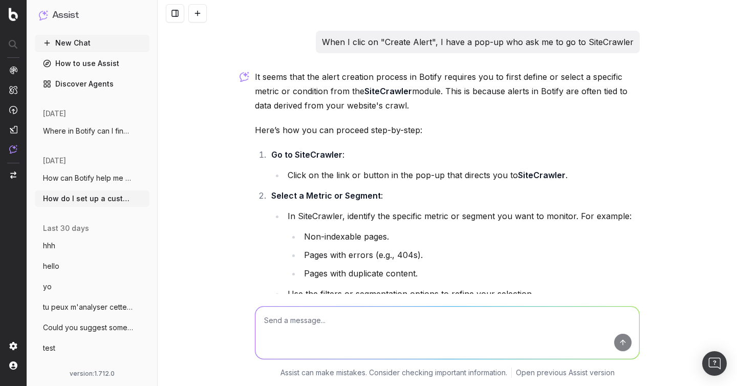
scroll to position [1492, 0]
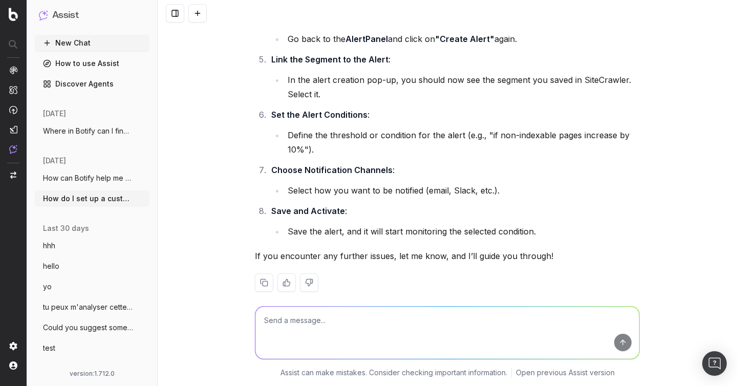
click at [73, 177] on span "How can Botify help me set up my sitemap" at bounding box center [88, 178] width 90 height 10
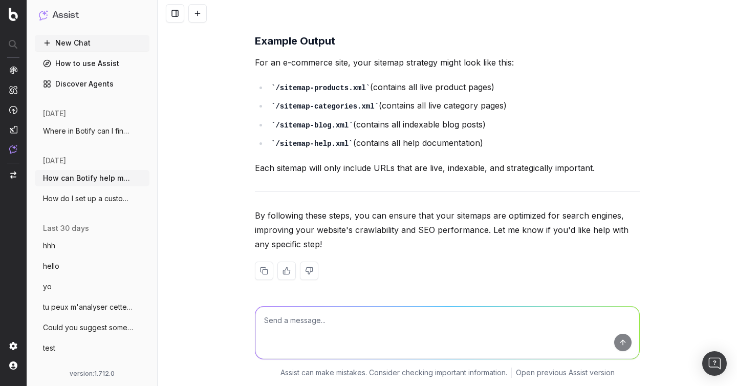
click at [73, 195] on span "How do I set up a custom alert in Botify" at bounding box center [88, 199] width 90 height 10
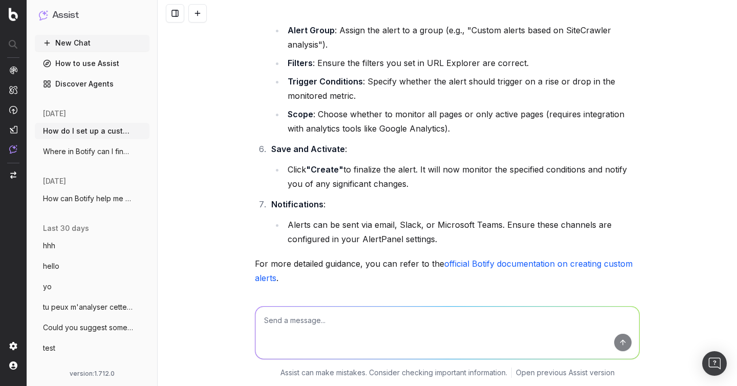
scroll to position [2142, 0]
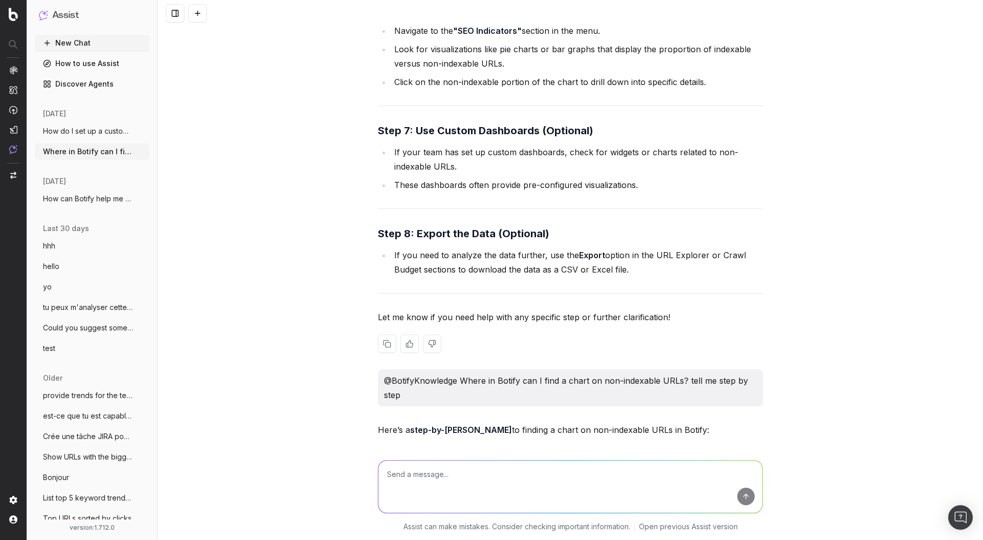
scroll to position [5389, 0]
drag, startPoint x: 463, startPoint y: 406, endPoint x: 374, endPoint y: 398, distance: 89.0
copy p "@BotifyKnowledge Where in Botify can I find a chart on non-indexable URLs? tell…"
click at [77, 40] on button "New Chat" at bounding box center [92, 43] width 115 height 16
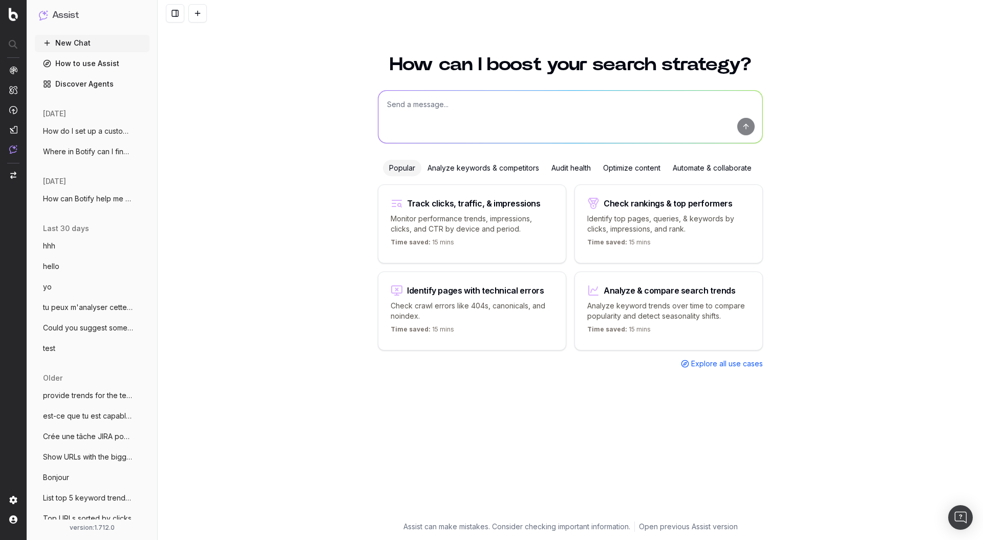
click at [446, 118] on textarea at bounding box center [570, 117] width 384 height 52
paste textarea "@BotifyKnowledge Where in Botify can I find a chart on non-indexable URLs? tell…"
type textarea "@BotifyKnowledge Where in Botify can I find a chart on non-indexable URLs? tell…"
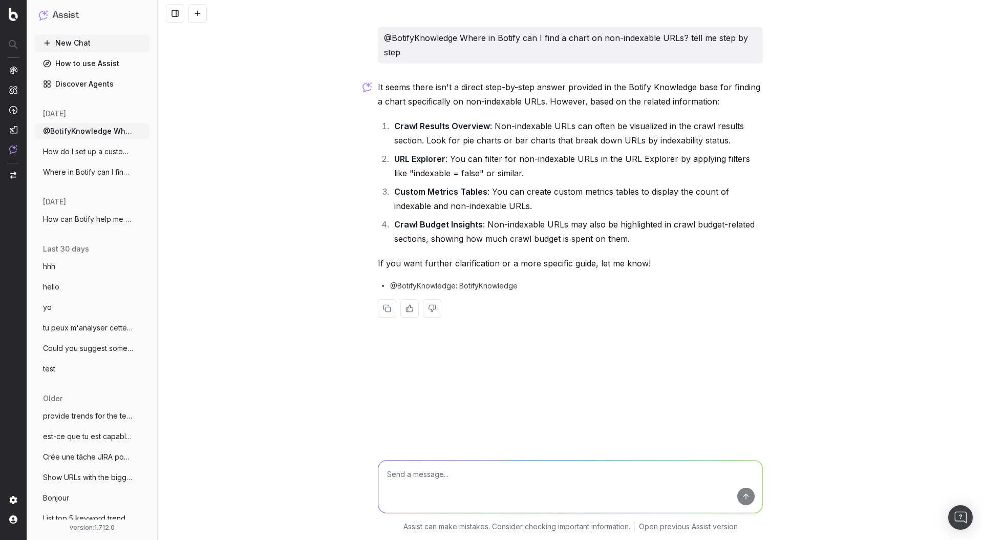
click at [475, 484] on textarea at bounding box center [570, 486] width 384 height 52
click at [498, 483] on textarea at bounding box center [570, 486] width 384 height 52
paste textarea "Can you guide me to these four pages?"
type textarea "Can you guide me to these four pages?"
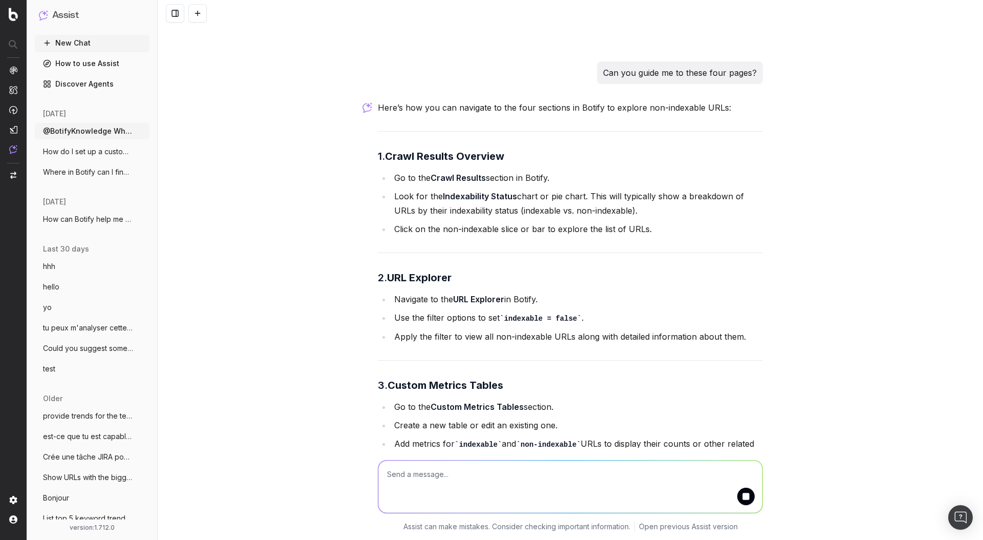
scroll to position [270, 0]
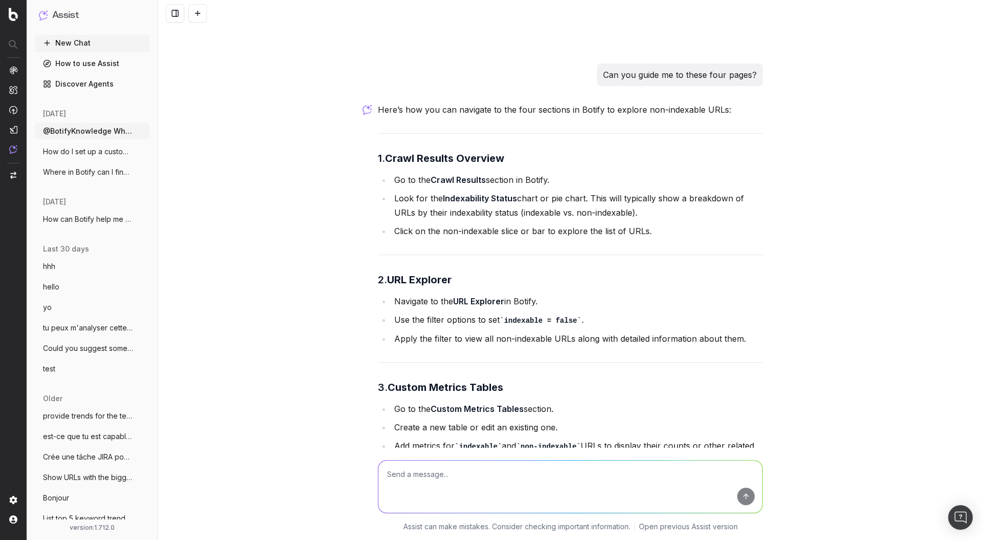
drag, startPoint x: 606, startPoint y: 78, endPoint x: 764, endPoint y: 76, distance: 157.7
click at [764, 76] on div "@BotifyKnowledge Where in Botify can I find a chart on non-indexable URLs? tell…" at bounding box center [570, 220] width 393 height 929
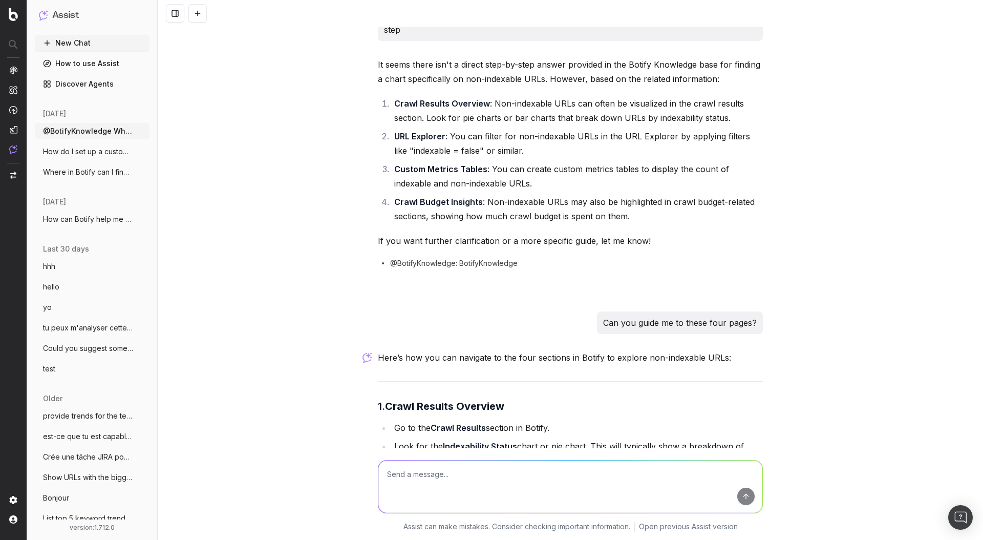
scroll to position [0, 0]
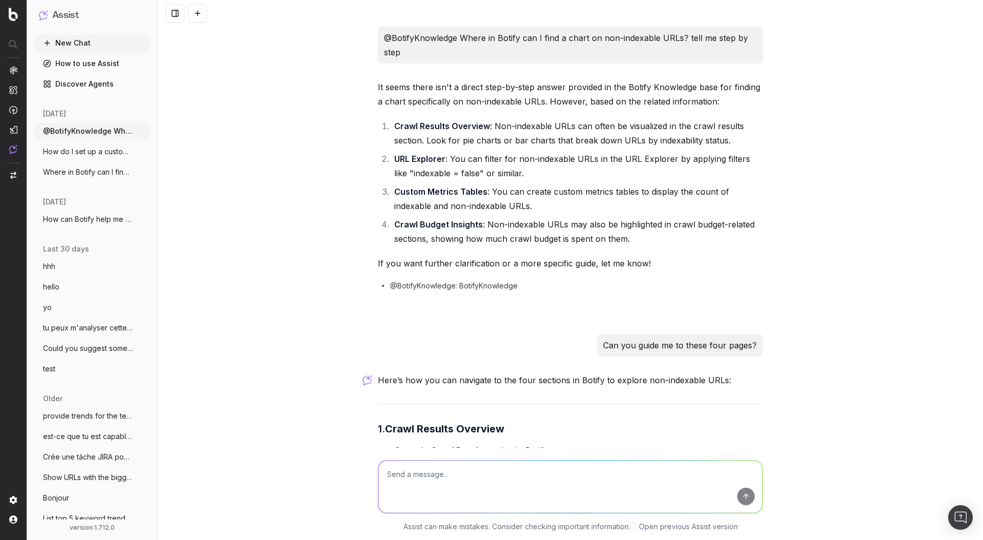
drag, startPoint x: 411, startPoint y: 59, endPoint x: 380, endPoint y: 38, distance: 37.2
click at [380, 38] on div "@BotifyKnowledge Where in Botify can I find a chart on non-indexable URLs? tell…" at bounding box center [570, 45] width 385 height 37
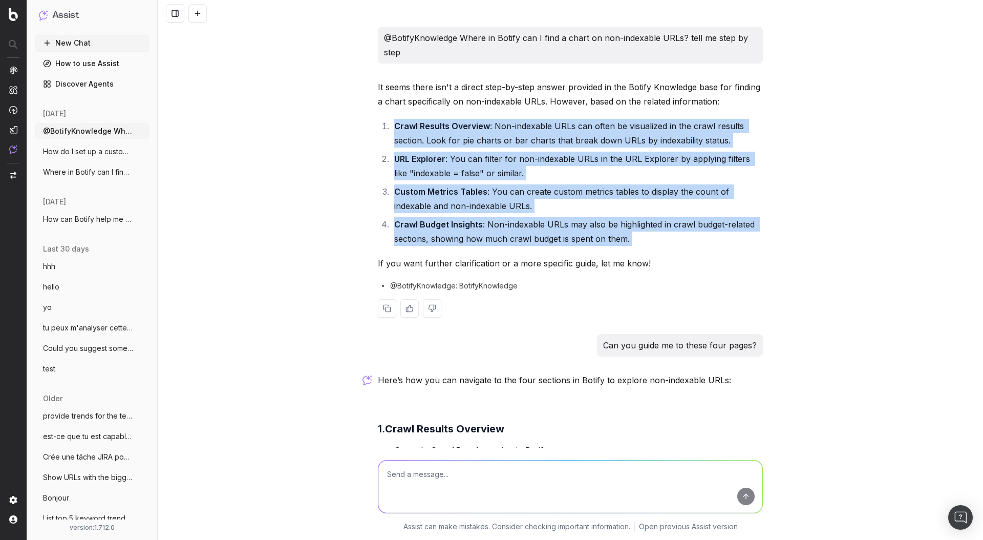
drag, startPoint x: 654, startPoint y: 247, endPoint x: 393, endPoint y: 126, distance: 287.8
click at [393, 126] on div "It seems there isn't a direct step-by-step answer provided in the Botify Knowle…" at bounding box center [570, 207] width 385 height 254
copy ol "Crawl Results Overview : Non-indexable URLs can often be visualized in the craw…"
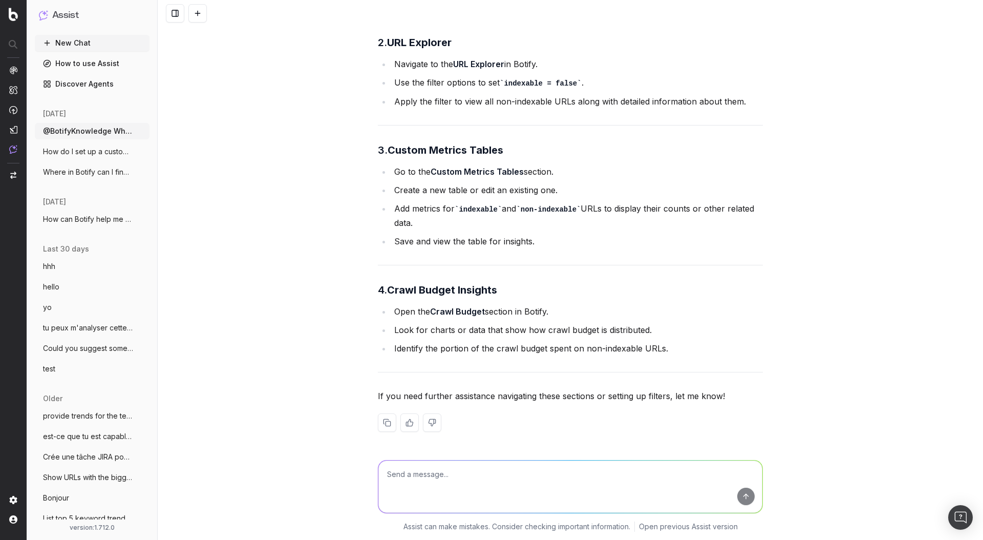
click at [484, 476] on textarea at bounding box center [570, 486] width 384 height 52
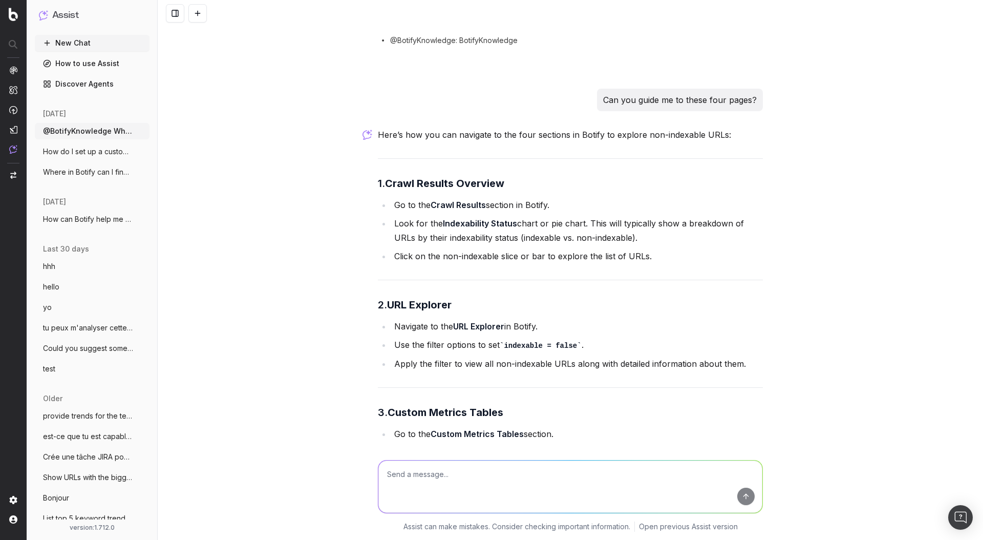
scroll to position [239, 0]
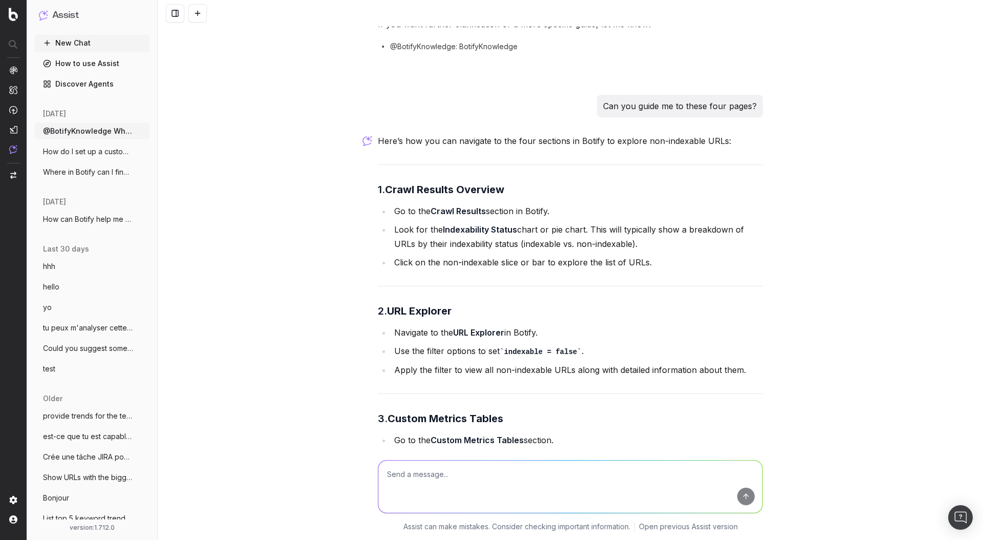
drag, startPoint x: 598, startPoint y: 107, endPoint x: 790, endPoint y: 103, distance: 191.6
click at [790, 103] on div "@BotifyKnowledge Where in Botify can I find a chart on non-indexable URLs? tell…" at bounding box center [571, 270] width 826 height 540
copy p "Can you guide me to these four pages?"
click at [545, 479] on textarea at bounding box center [570, 486] width 384 height 52
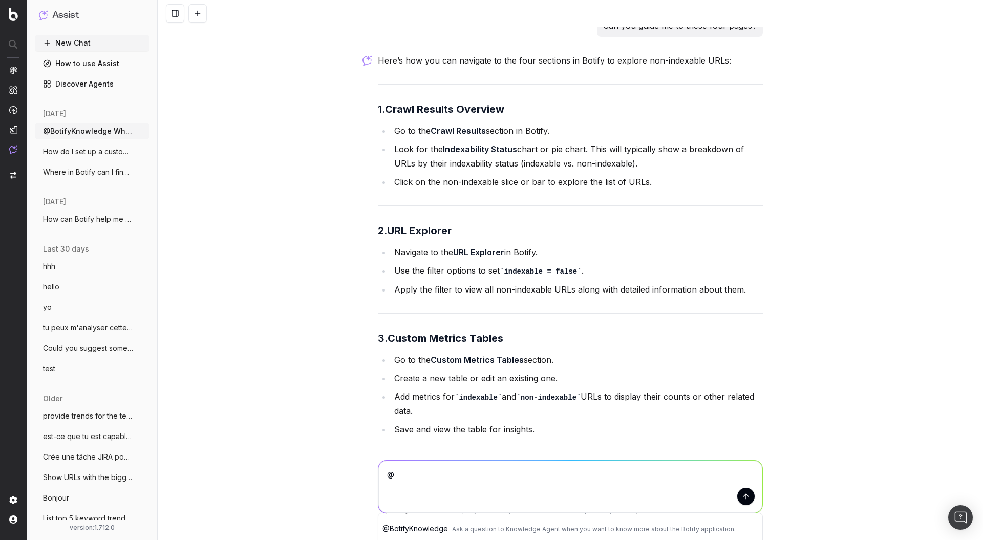
scroll to position [27, 0]
click at [444, 530] on span "@ BotifyKnowledge" at bounding box center [416, 531] width 66 height 9
click at [464, 478] on textarea "@BotifyKnowledge" at bounding box center [570, 486] width 384 height 52
paste textarea "Can you guide me to these four pages?"
type textarea "@BotifyKnowledge Can you guide me to these four pages?"
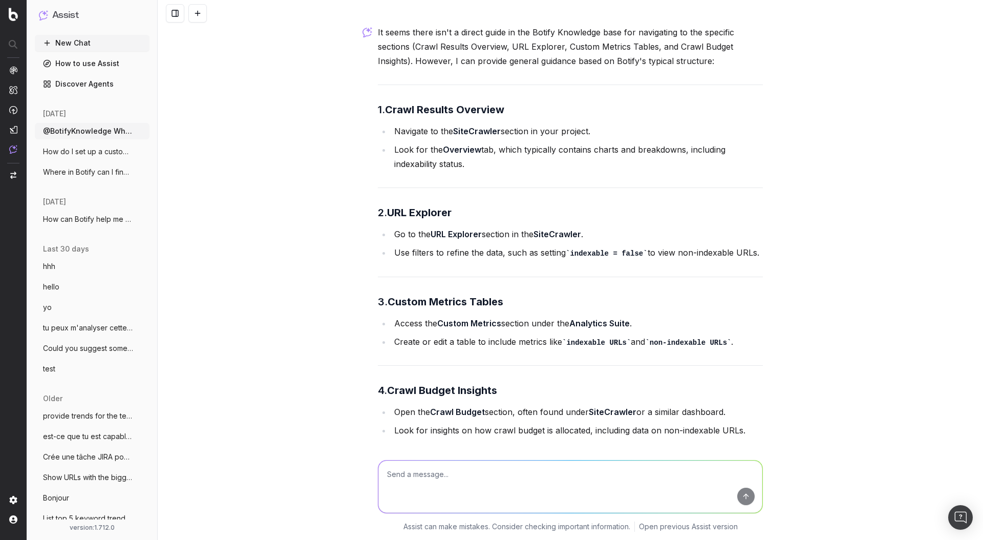
scroll to position [975, 0]
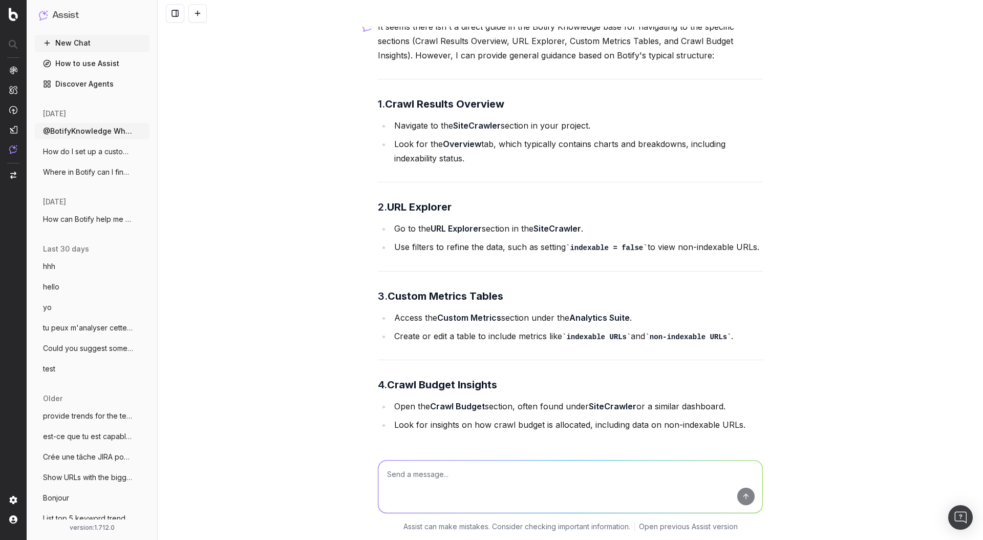
click at [353, 312] on div "@BotifyKnowledge Where in Botify can I find a chart on non-indexable URLs? tell…" at bounding box center [571, 270] width 826 height 540
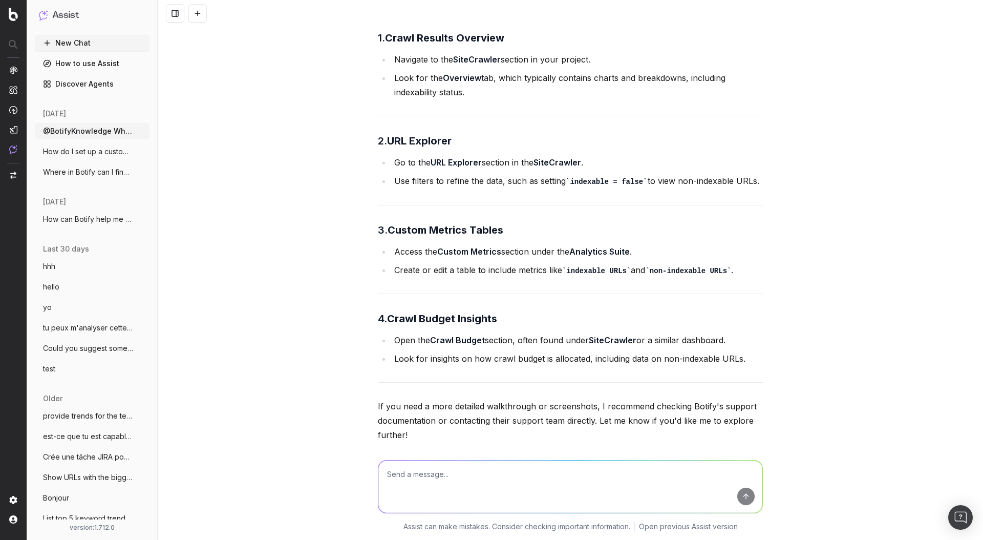
scroll to position [1044, 0]
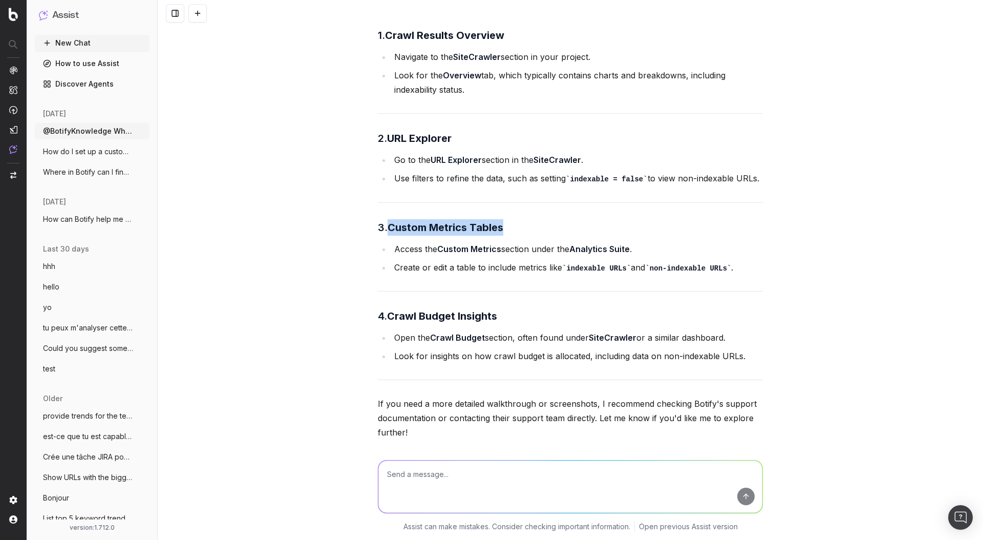
drag, startPoint x: 389, startPoint y: 227, endPoint x: 549, endPoint y: 225, distance: 160.8
click at [549, 225] on h3 "3. Custom Metrics Tables" at bounding box center [570, 227] width 385 height 16
click at [445, 260] on li "Create or edit a table to include metrics like indexable URLs and non-indexable…" at bounding box center [577, 267] width 372 height 15
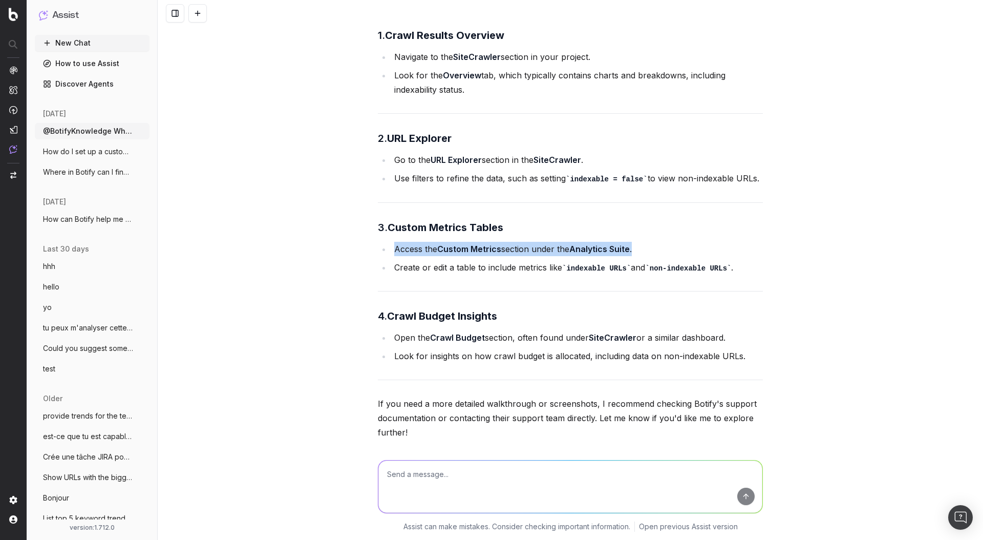
drag, startPoint x: 393, startPoint y: 250, endPoint x: 634, endPoint y: 248, distance: 241.2
click at [636, 248] on li "Access the Custom Metrics section under the Analytics Suite ." at bounding box center [577, 249] width 372 height 14
copy li "Access the Custom Metrics section under the Analytics Suite ."
drag, startPoint x: 393, startPoint y: 335, endPoint x: 738, endPoint y: 333, distance: 345.7
click at [738, 333] on li "Open the Crawl Budget section, often found under SiteCrawler or a similar dashb…" at bounding box center [577, 337] width 372 height 14
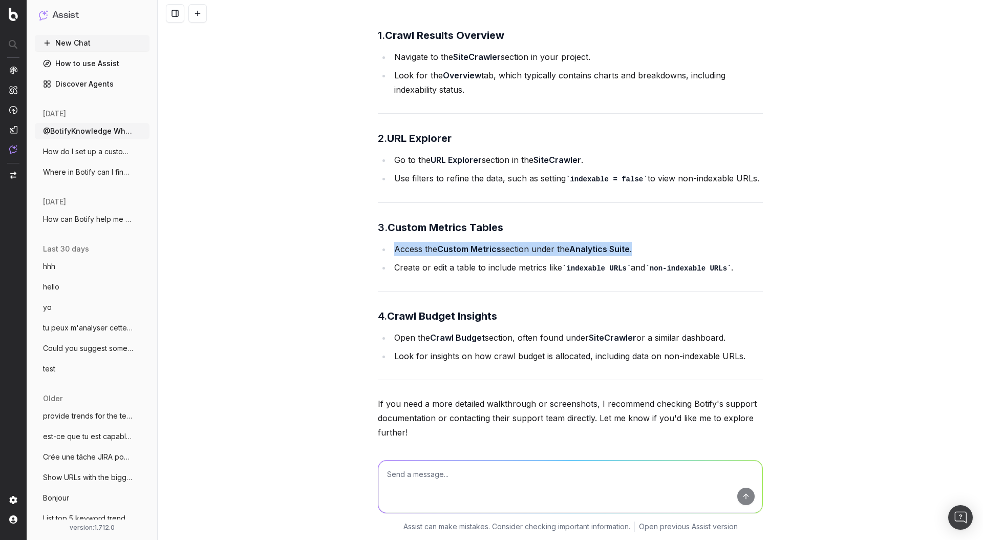
copy li "Open the Crawl Budget section, often found under SiteCrawler or a similar dashb…"
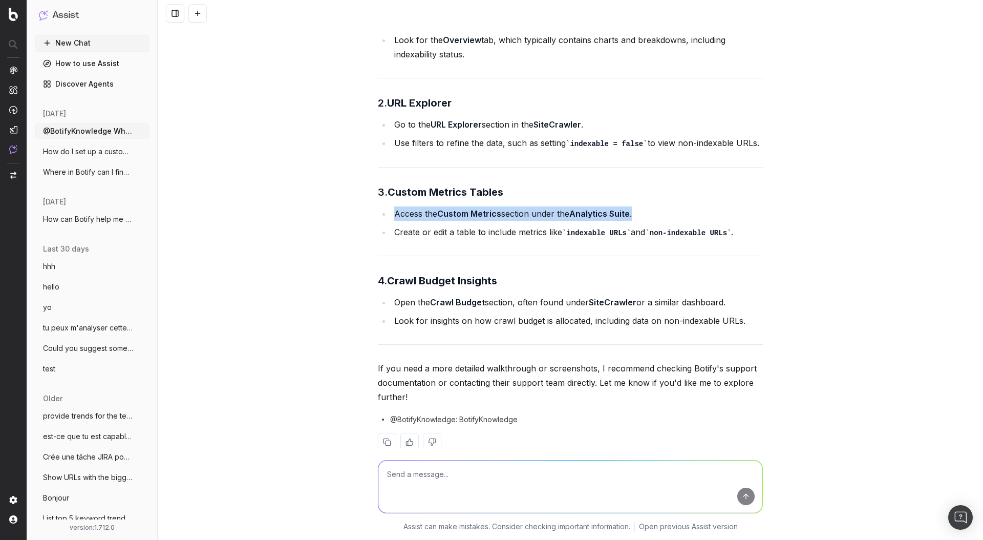
scroll to position [1098, 0]
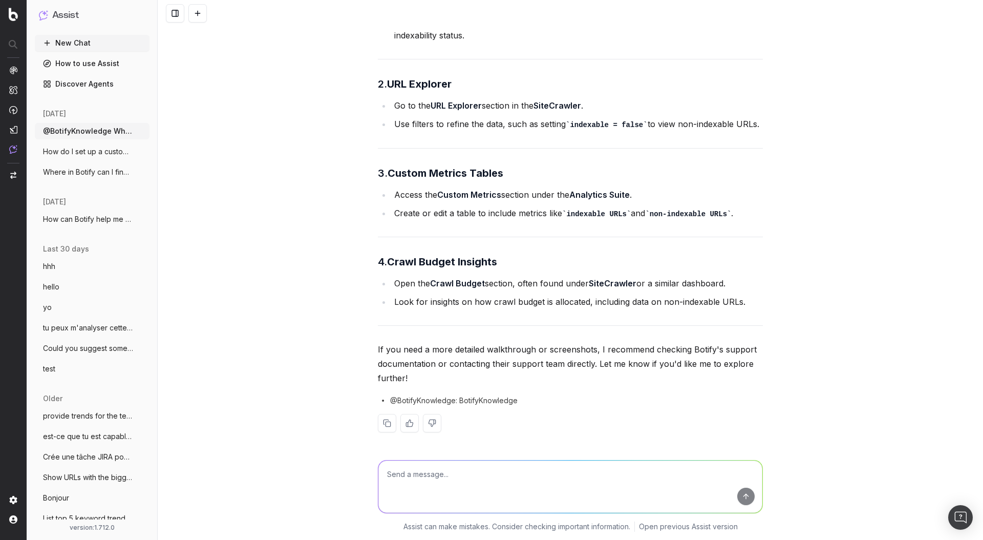
click at [498, 300] on li "Look for insights on how crawl budget is allocated, including data on non-index…" at bounding box center [577, 301] width 372 height 14
drag, startPoint x: 695, startPoint y: 370, endPoint x: 722, endPoint y: 362, distance: 27.5
click at [722, 362] on p "If you need a more detailed walkthrough or screenshots, I recommend checking Bo…" at bounding box center [570, 363] width 385 height 43
copy p "explore further!"
click at [588, 490] on textarea at bounding box center [570, 486] width 384 height 52
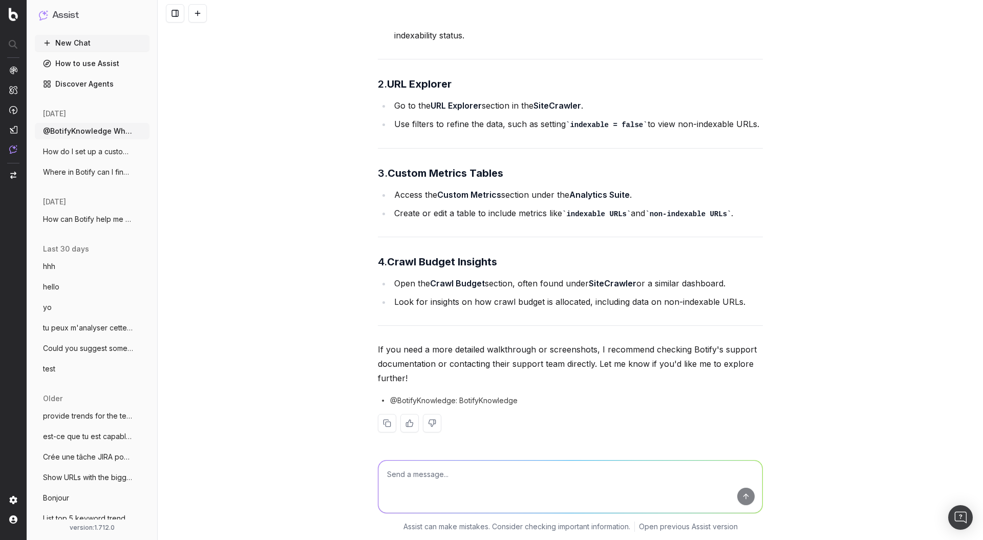
paste textarea "explore further!"
type textarea "explore further!"
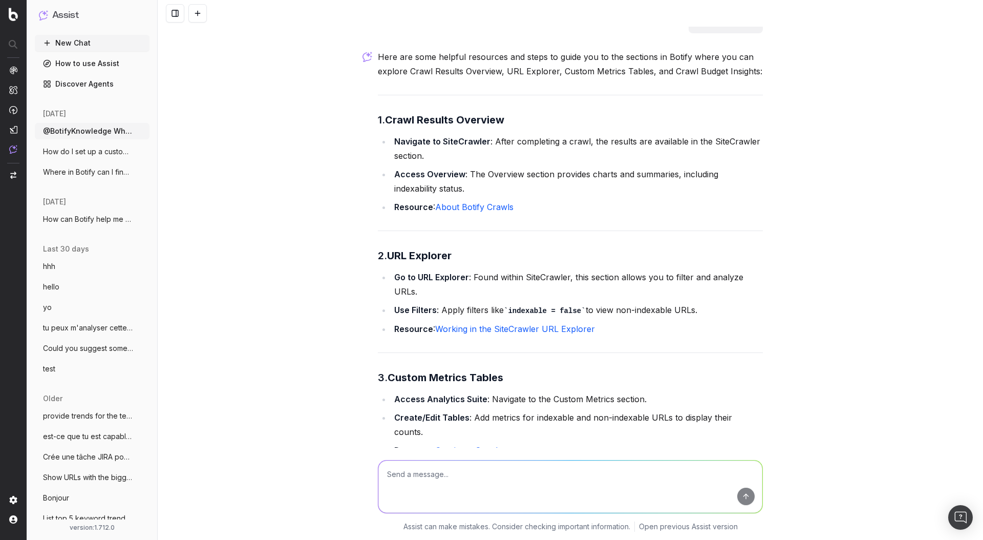
scroll to position [1544, 0]
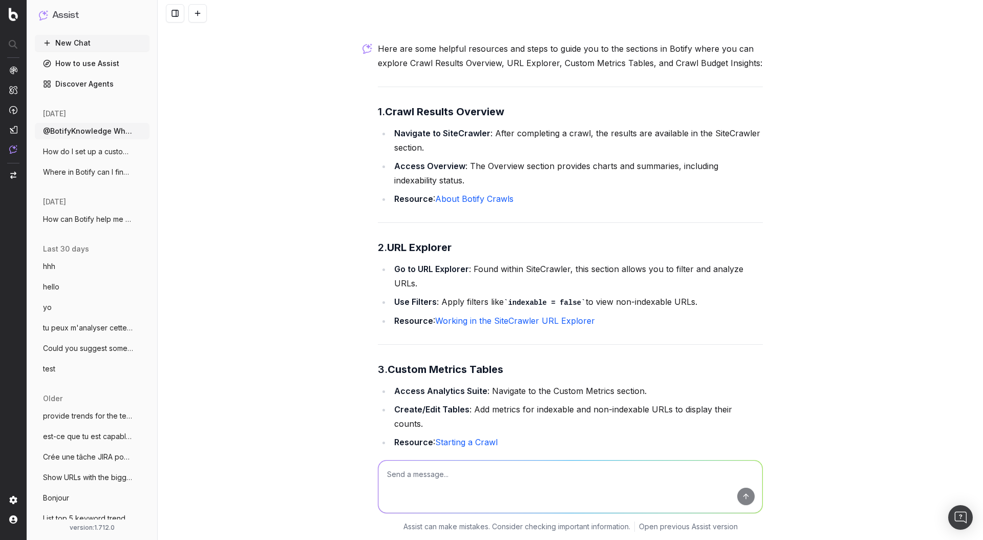
click at [492, 198] on link "About Botify Crawls" at bounding box center [474, 199] width 78 height 10
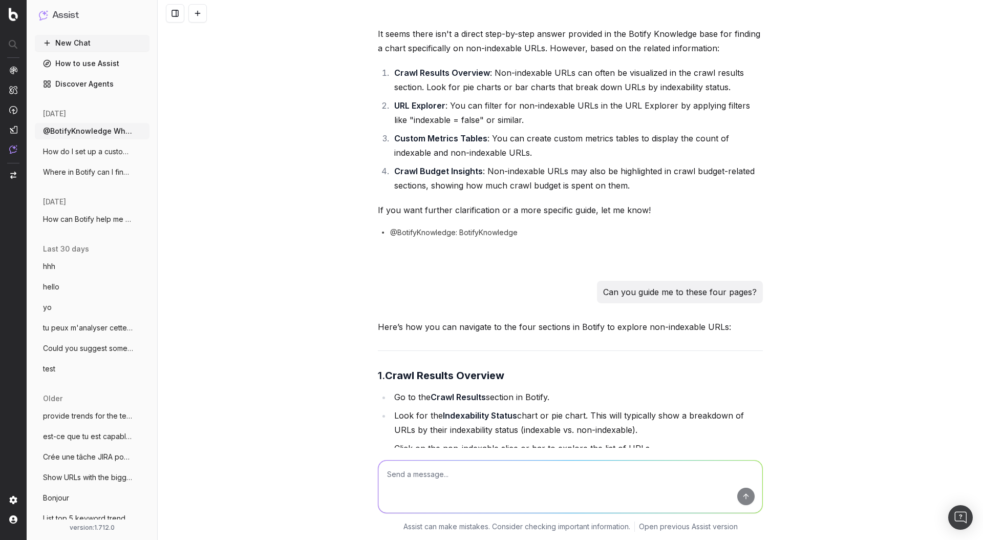
scroll to position [0, 0]
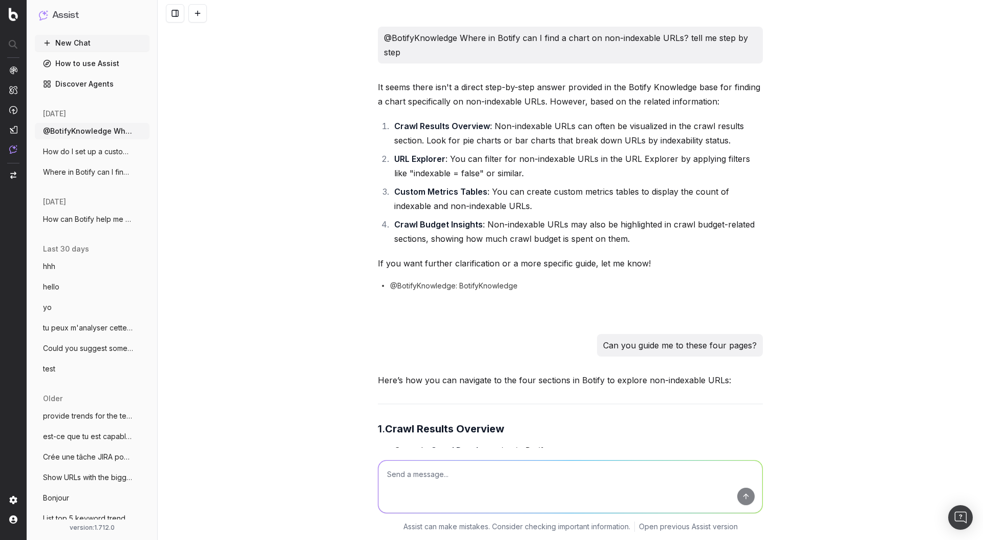
click at [72, 154] on span "How do I set up a custom alert in Botify" at bounding box center [88, 151] width 90 height 10
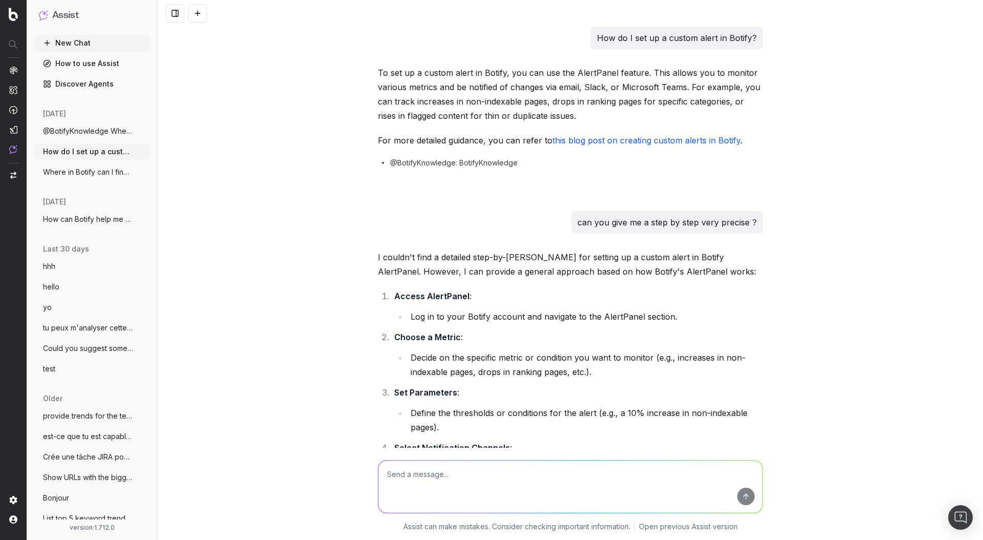
click at [73, 175] on span "Where in Botify can I find a chart on co" at bounding box center [88, 172] width 90 height 10
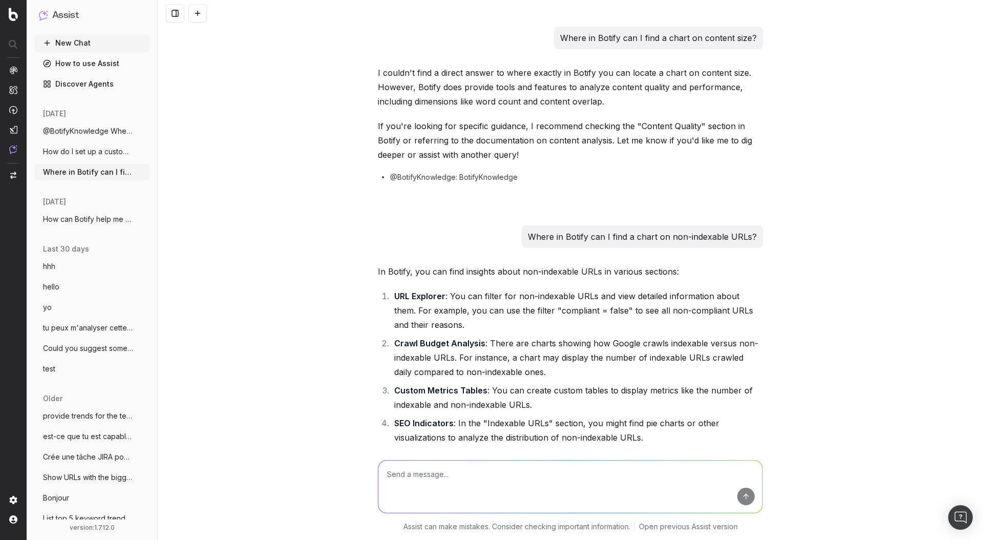
click at [77, 216] on span "How can Botify help me set up my sitemap" at bounding box center [88, 219] width 90 height 10
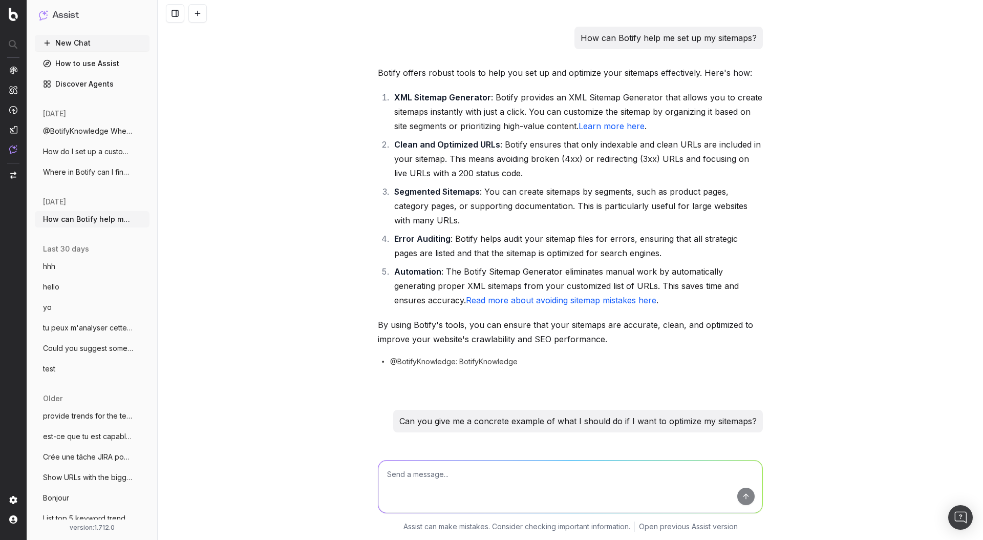
drag, startPoint x: 581, startPoint y: 39, endPoint x: 797, endPoint y: 37, distance: 216.6
click at [798, 37] on div "How can Botify help me set up my sitemaps? Botify offers robust tools to help y…" at bounding box center [571, 270] width 826 height 540
drag, startPoint x: 755, startPoint y: 37, endPoint x: 581, endPoint y: 41, distance: 174.2
click at [581, 41] on div "How can Botify help me set up my sitemaps?" at bounding box center [669, 38] width 188 height 23
copy p "How can Botify help me set up my sitemaps?"
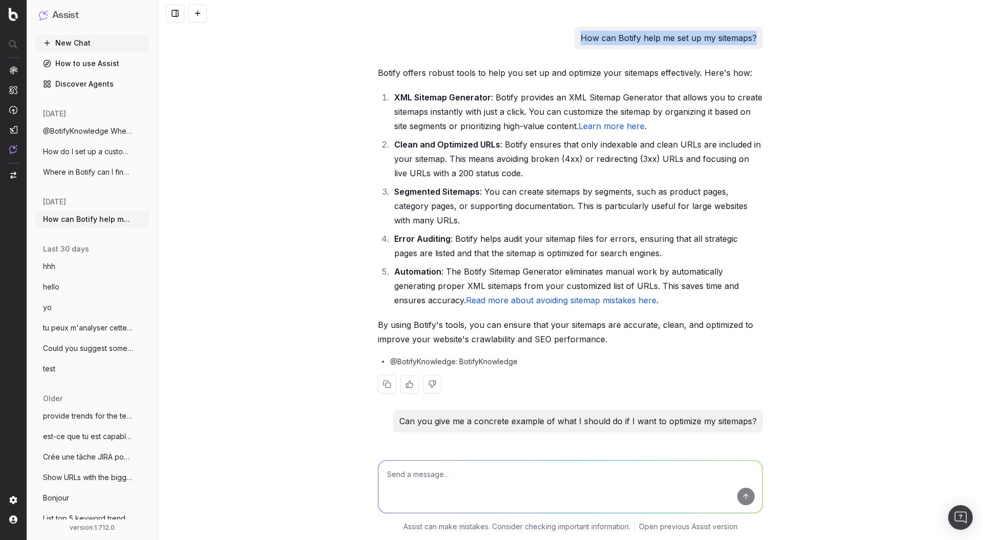
scroll to position [1158, 0]
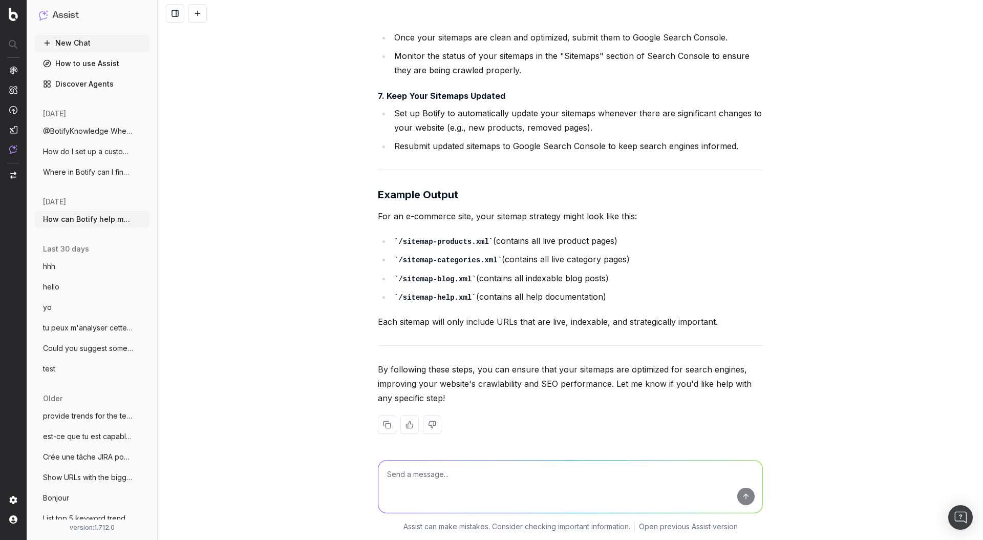
click at [471, 475] on textarea at bounding box center [570, 486] width 384 height 52
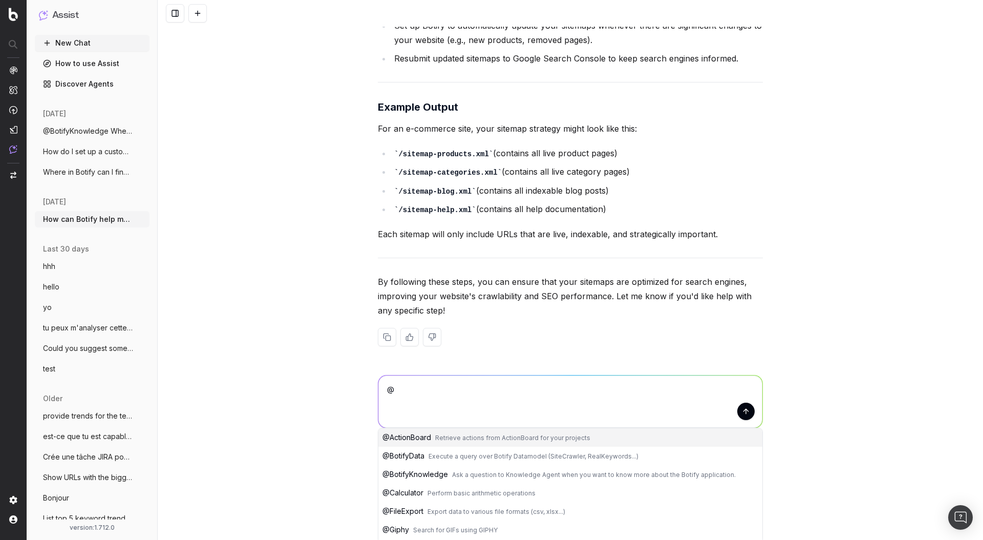
click at [453, 471] on span "Ask a question to Knowledge Agent when you want to know more about the Botify a…" at bounding box center [594, 475] width 284 height 8
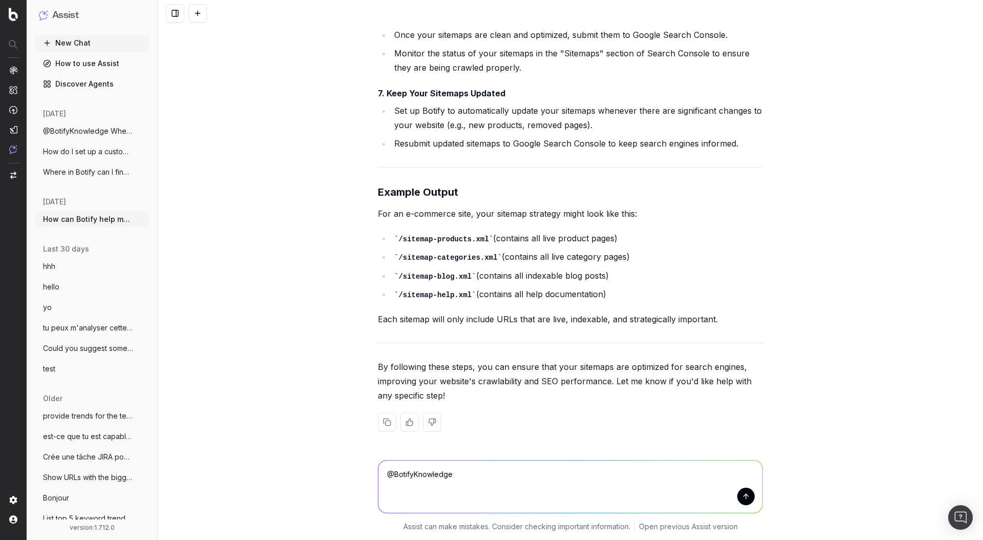
scroll to position [1158, 0]
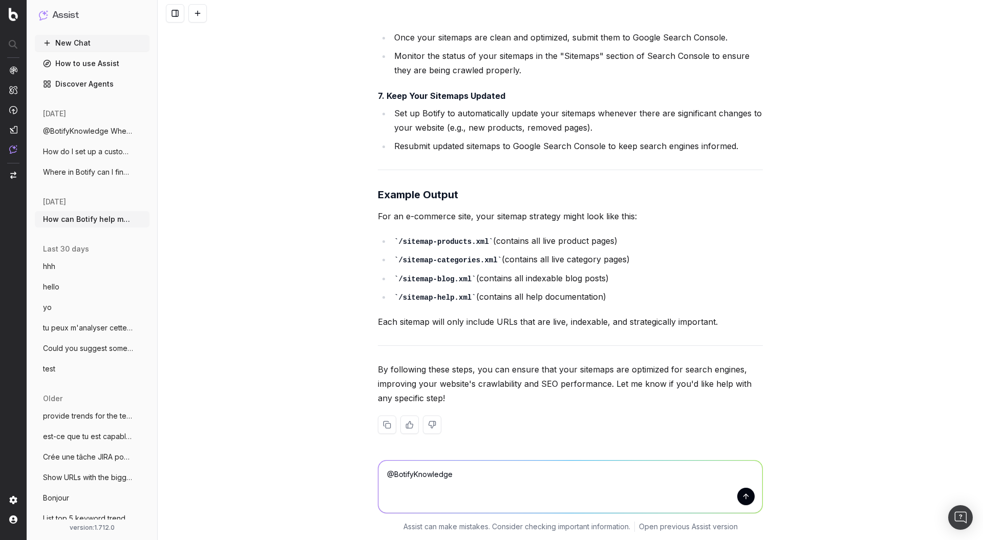
click at [492, 477] on textarea "@BotifyKnowledge" at bounding box center [570, 486] width 384 height 52
paste textarea "How can Botify help me set up my sitemaps?"
type textarea "@BotifyKnowledge How can Botify help me set up my sitemaps?"
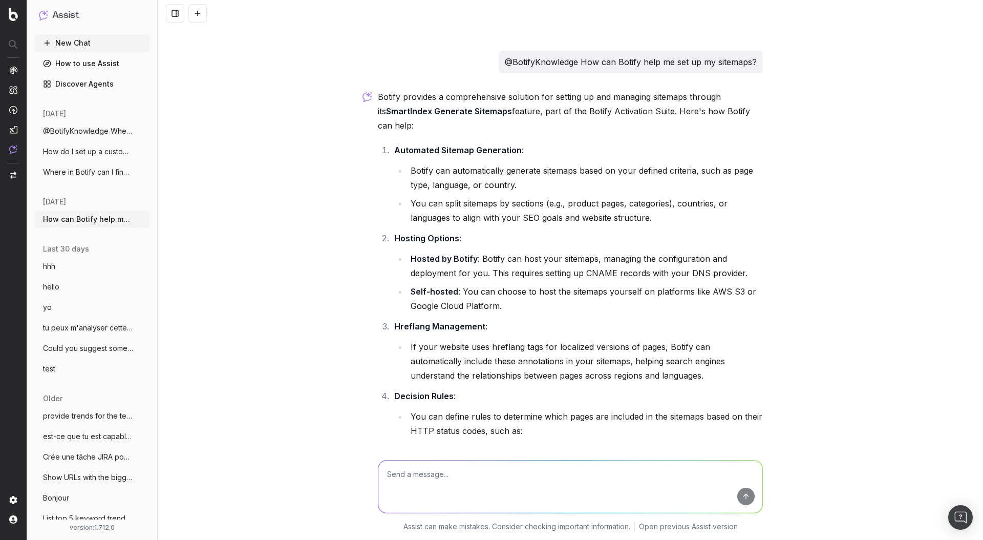
scroll to position [1555, 0]
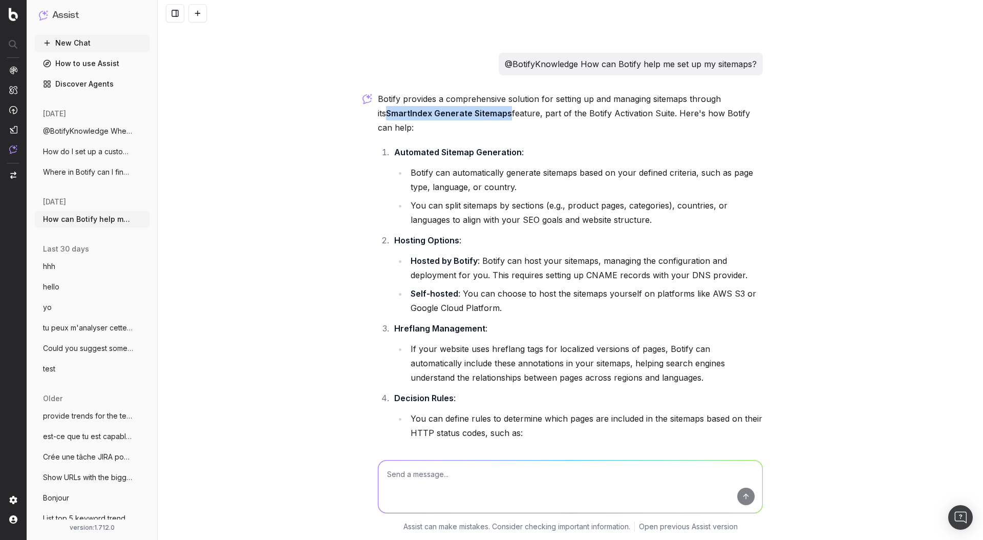
drag, startPoint x: 377, startPoint y: 112, endPoint x: 501, endPoint y: 108, distance: 123.5
click at [501, 108] on p "Botify provides a comprehensive solution for setting up and managing sitemaps t…" at bounding box center [570, 113] width 385 height 43
copy strong "SmartIndex Generate Sitemaps"
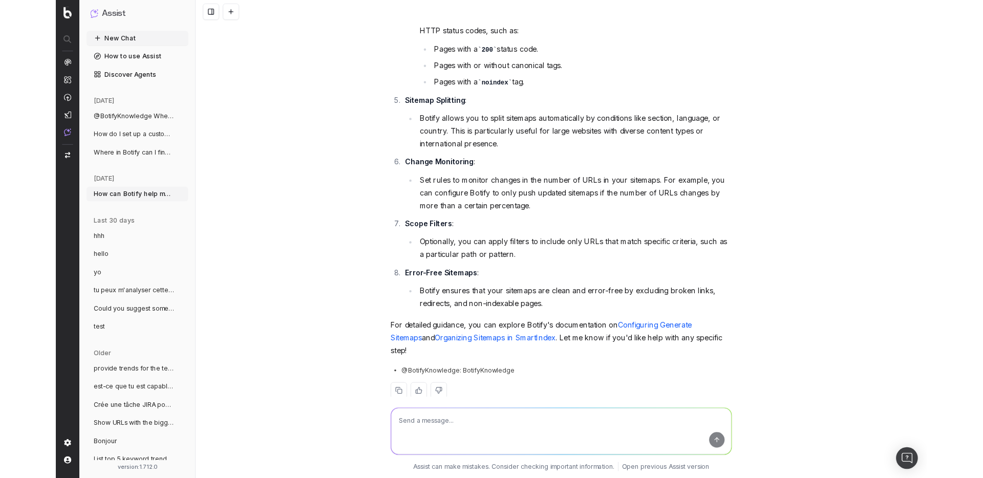
scroll to position [1955, 0]
